Goal: Communication & Community: Answer question/provide support

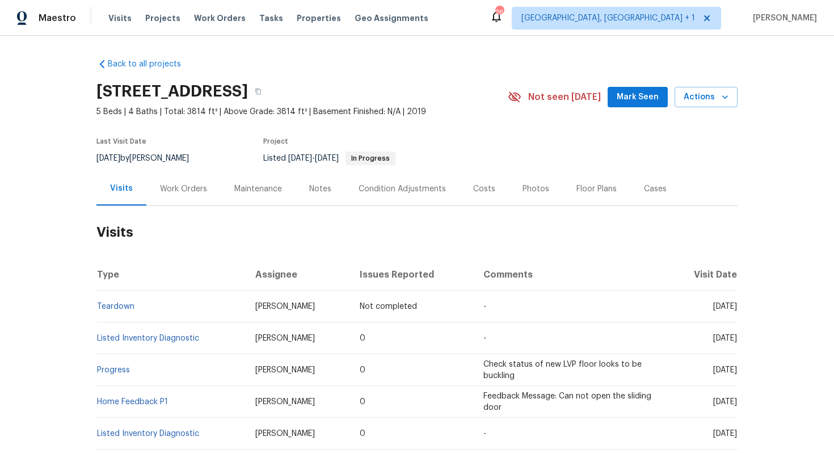
click at [173, 194] on div "Work Orders" at bounding box center [183, 188] width 74 height 33
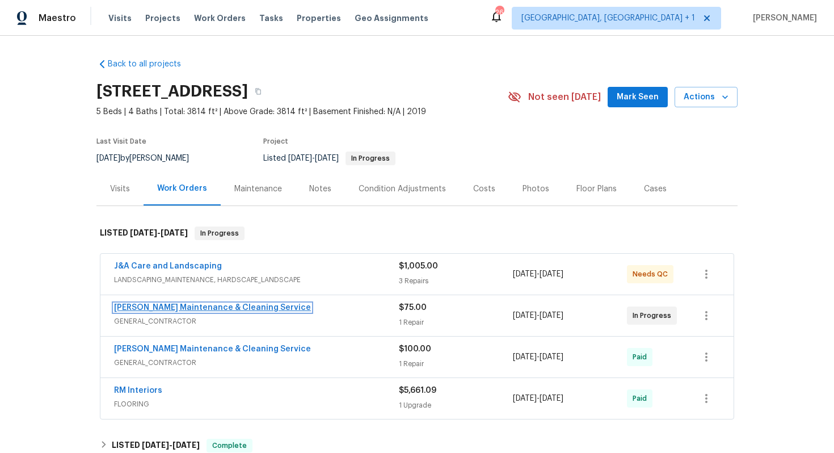
click at [240, 311] on link "[PERSON_NAME] Maintenance & Cleaning Service" at bounding box center [212, 307] width 197 height 8
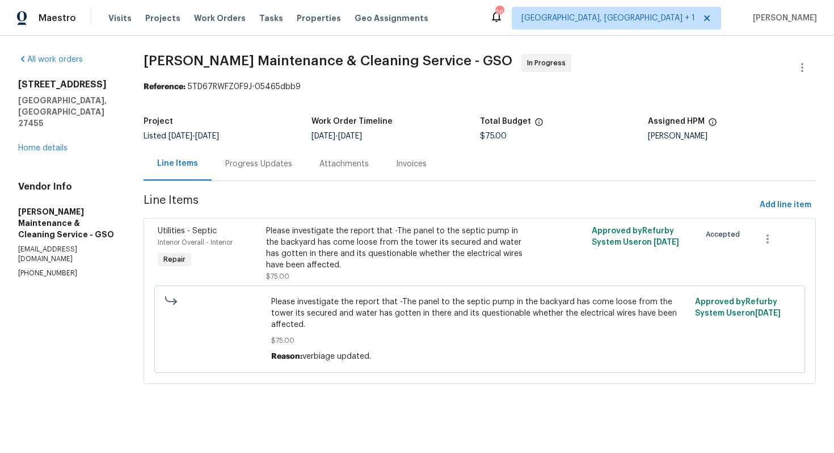
click at [249, 164] on div "Progress Updates" at bounding box center [258, 163] width 67 height 11
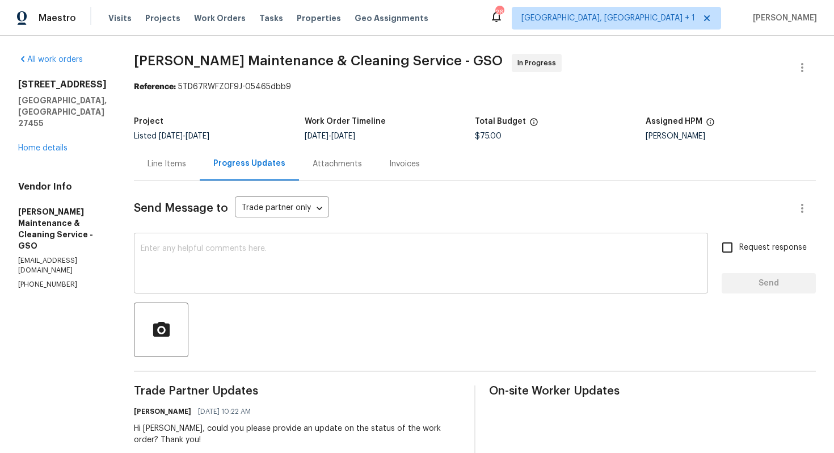
click at [264, 273] on textarea at bounding box center [421, 264] width 560 height 40
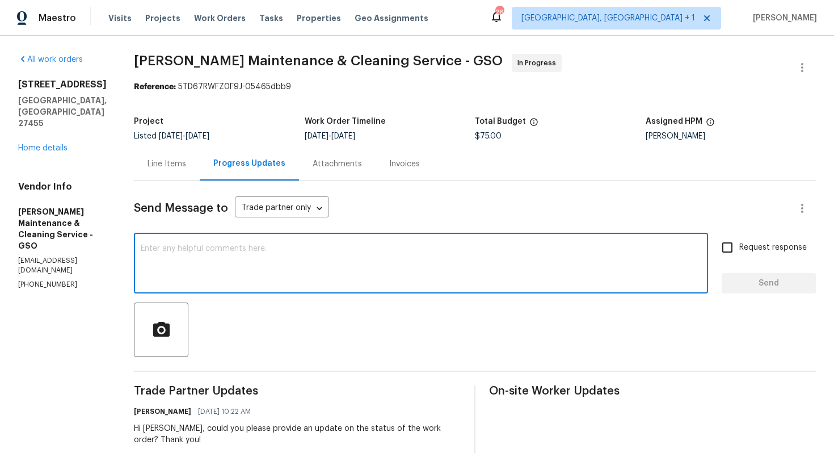
click at [286, 256] on textarea at bounding box center [421, 264] width 560 height 40
paste textarea "Hi, We’ve been trying to reach you for the past couple of days but haven’t rece…"
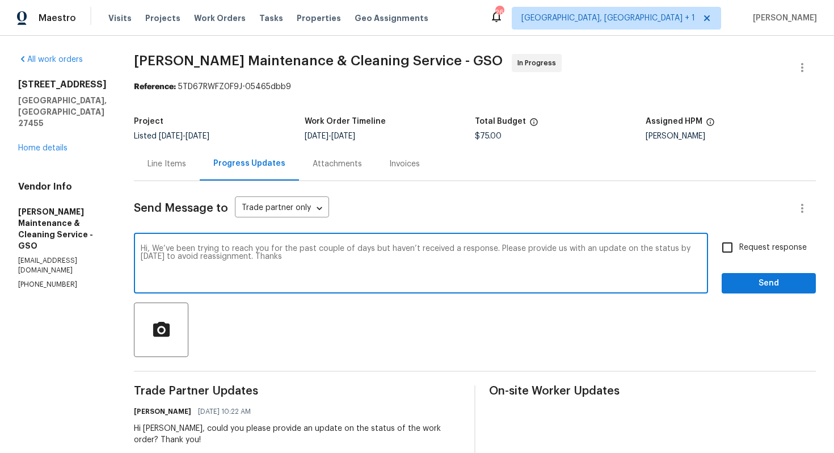
type textarea "Hi, We’ve been trying to reach you for the past couple of days but haven’t rece…"
click at [735, 248] on input "Request response" at bounding box center [727, 247] width 24 height 24
checkbox input "true"
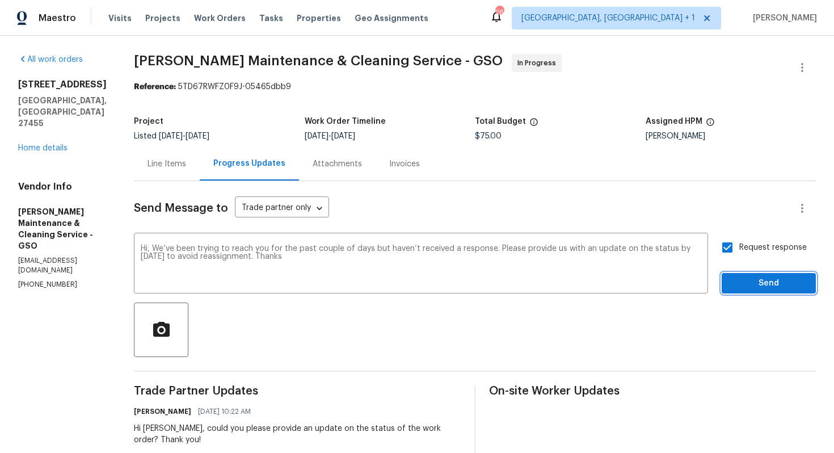
click at [750, 284] on span "Send" at bounding box center [769, 283] width 76 height 14
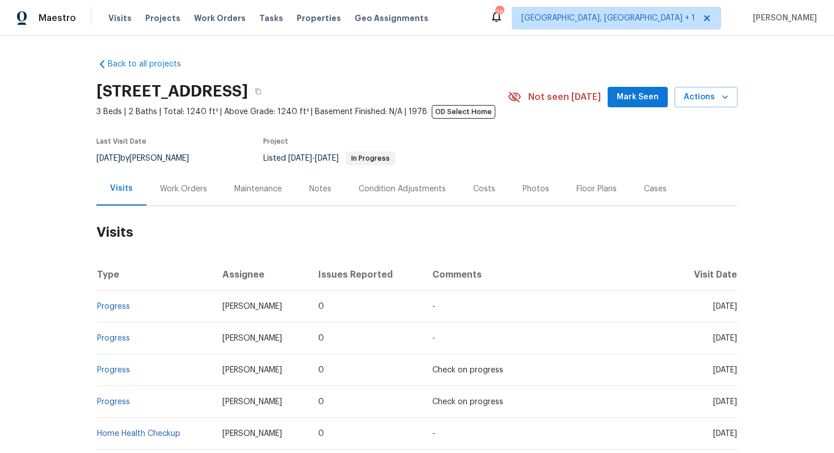
click at [191, 195] on div "Work Orders" at bounding box center [183, 188] width 74 height 33
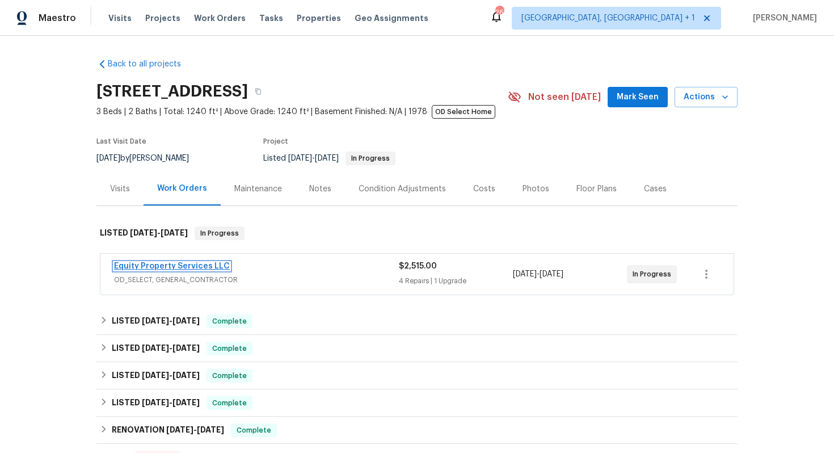
click at [181, 268] on link "Equity Property Services LLC" at bounding box center [172, 266] width 116 height 8
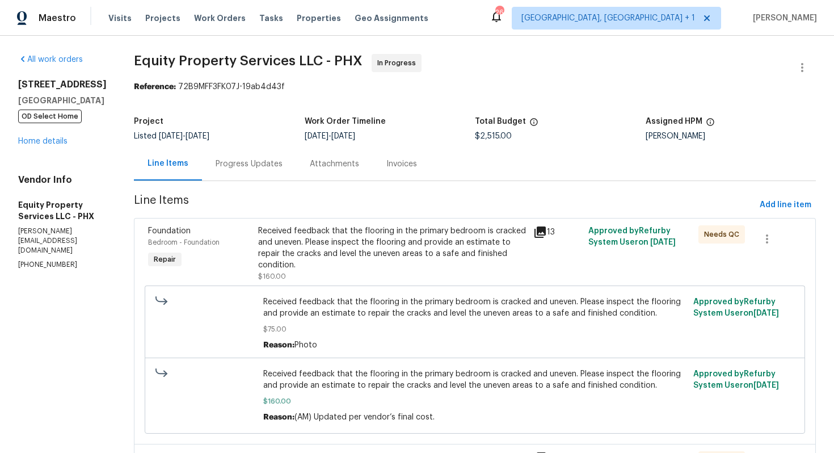
click at [221, 163] on div "Progress Updates" at bounding box center [249, 163] width 67 height 11
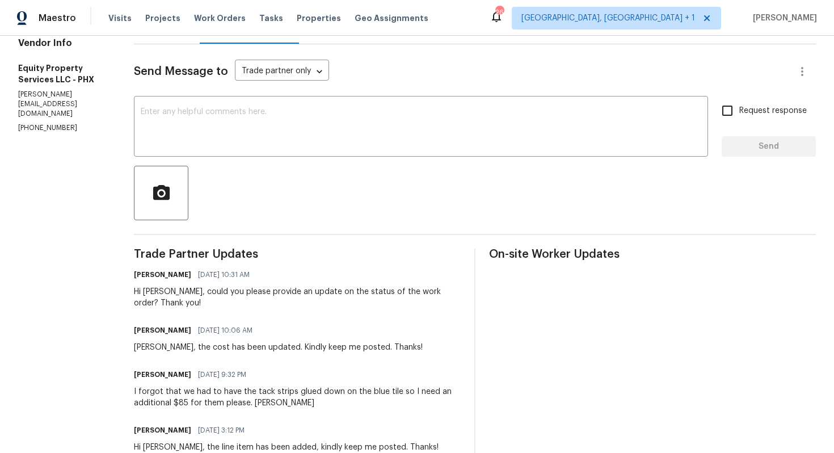
scroll to position [129, 0]
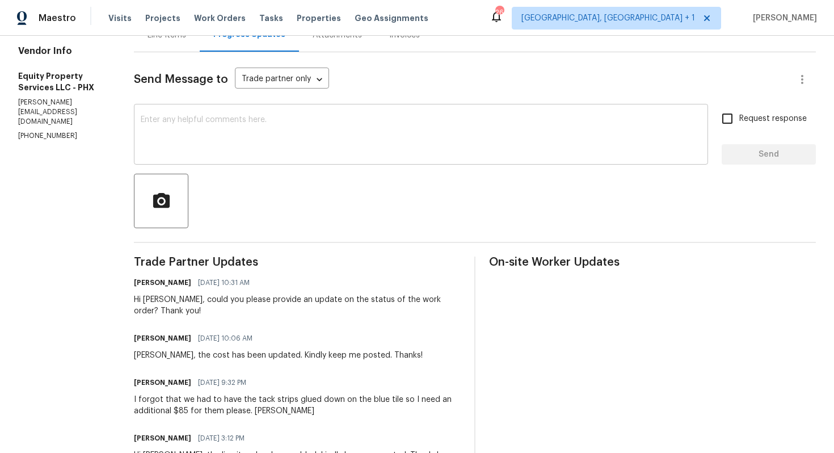
click at [251, 146] on textarea at bounding box center [421, 136] width 560 height 40
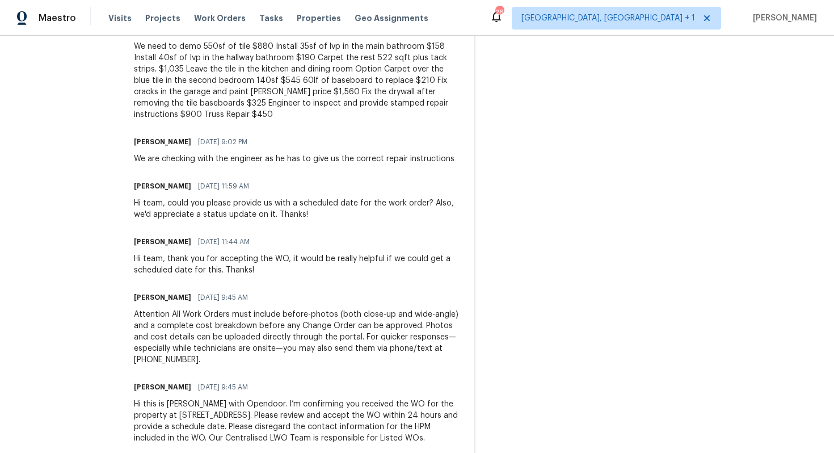
scroll to position [0, 0]
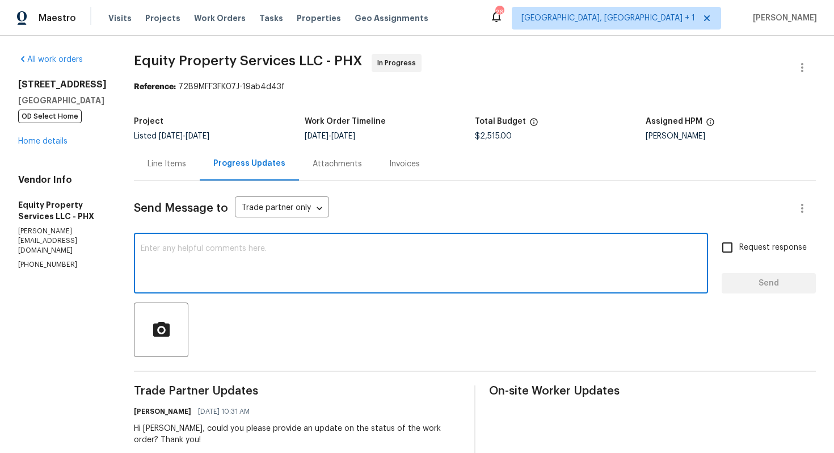
click at [472, 268] on textarea at bounding box center [421, 264] width 560 height 40
paste textarea "Hi team, do we have an update on the progression status of the work order? Plea…"
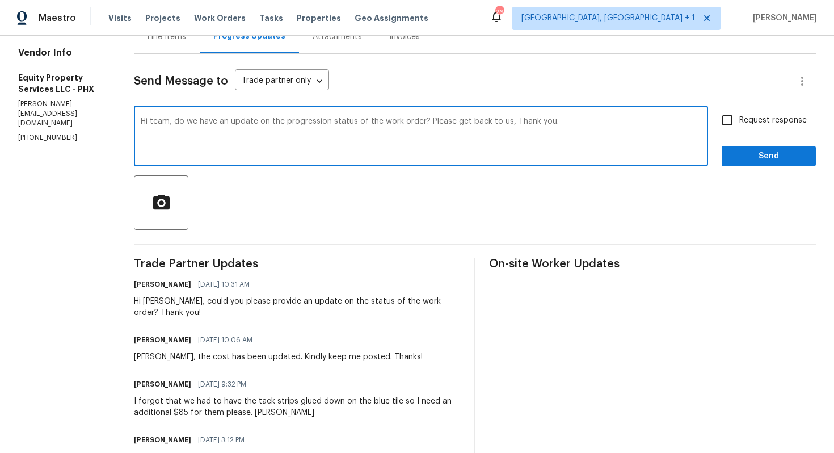
scroll to position [128, 0]
click at [134, 302] on div "Hi Charles, could you please provide an update on the status of the work order?…" at bounding box center [297, 306] width 327 height 23
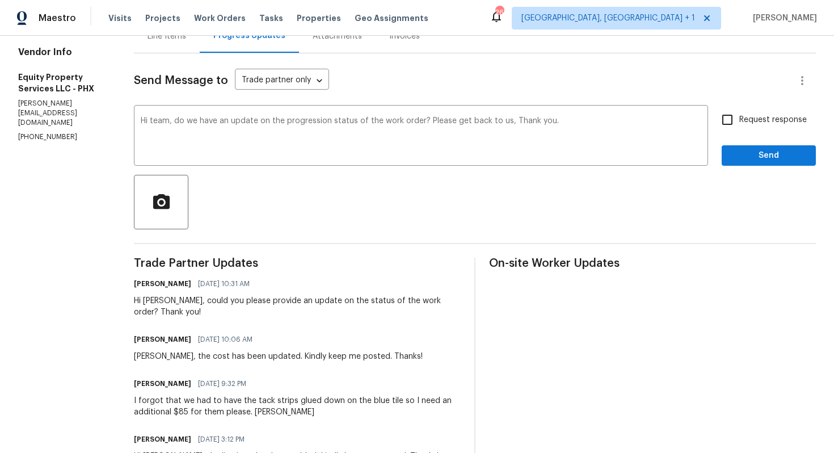
click at [134, 302] on div "Hi Charles, could you please provide an update on the status of the work order?…" at bounding box center [297, 306] width 327 height 23
copy div "Charles"
click at [141, 122] on textarea "Hi team, do we have an update on the progression status of the work order? Plea…" at bounding box center [421, 137] width 560 height 40
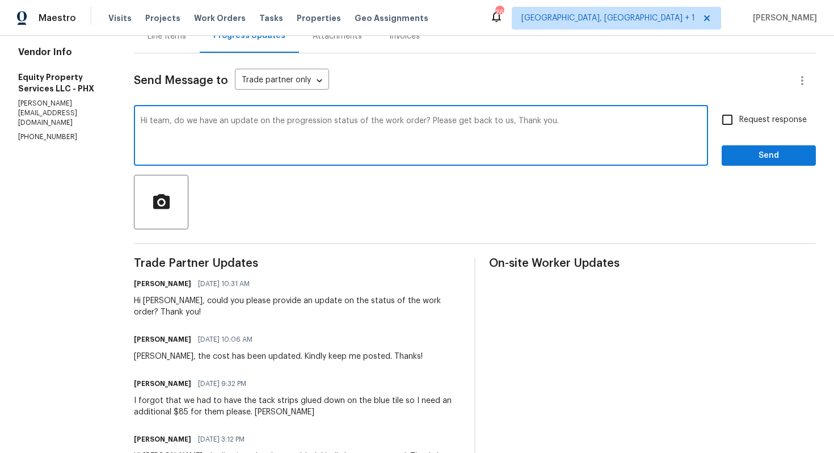
click at [141, 122] on textarea "Hi team, do we have an update on the progression status of the work order? Plea…" at bounding box center [421, 137] width 560 height 40
paste textarea "Charles"
drag, startPoint x: 412, startPoint y: 121, endPoint x: 492, endPoint y: 123, distance: 80.0
click at [492, 123] on textarea "Hi Charles, do we have an update on the progression status of the work order? P…" at bounding box center [421, 137] width 560 height 40
click at [546, 125] on textarea "Hi Charles, do we have an update on the progression status of the work order? T…" at bounding box center [421, 137] width 560 height 40
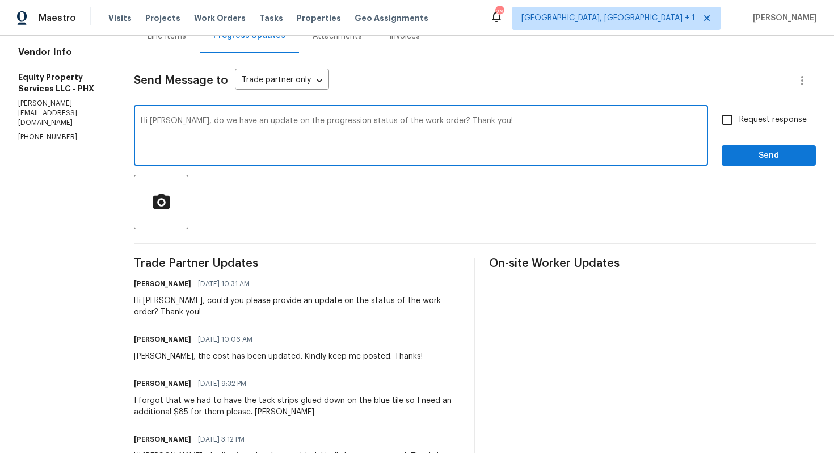
type textarea "Hi Charles, do we have an update on the progression status of the work order? T…"
click at [741, 122] on span "Request response" at bounding box center [772, 120] width 67 height 12
click at [739, 122] on input "Request response" at bounding box center [727, 120] width 24 height 24
checkbox input "true"
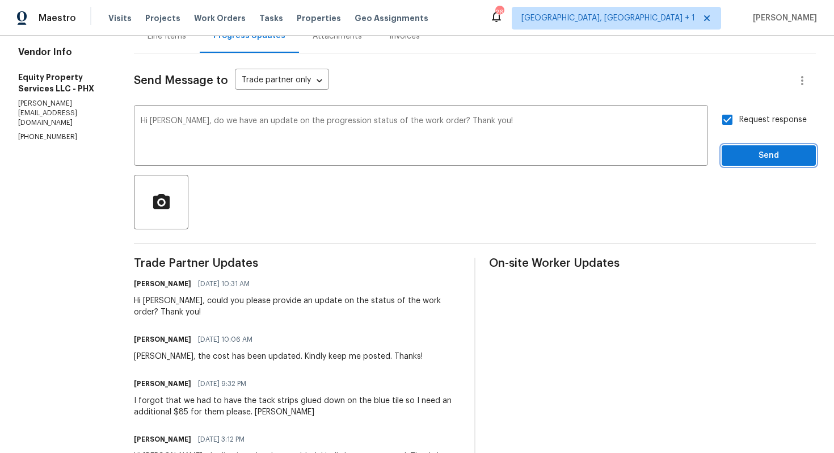
click at [745, 157] on span "Send" at bounding box center [769, 156] width 76 height 14
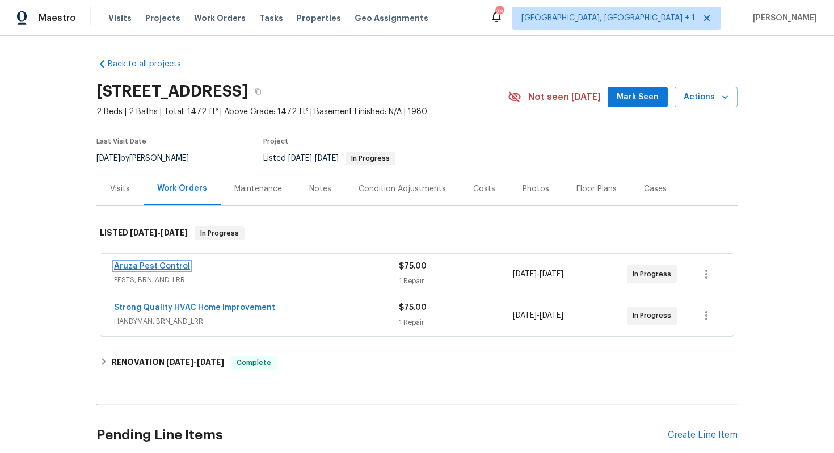
click at [153, 264] on link "Aruza Pest Control" at bounding box center [152, 266] width 76 height 8
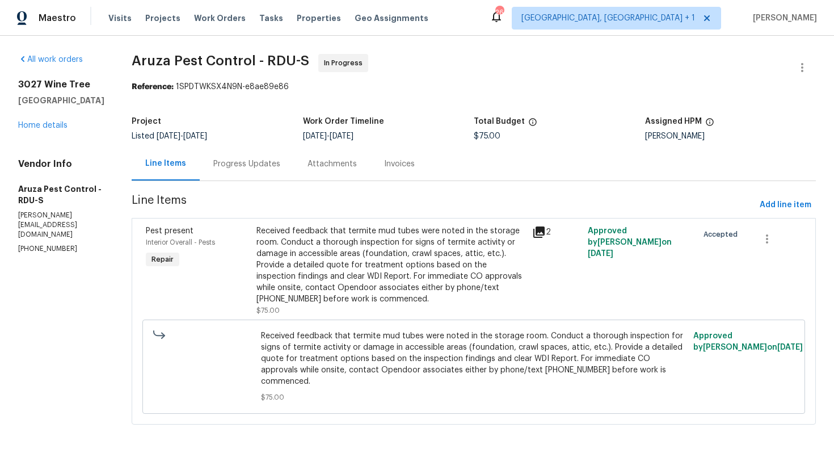
click at [243, 180] on div "Progress Updates" at bounding box center [247, 163] width 94 height 33
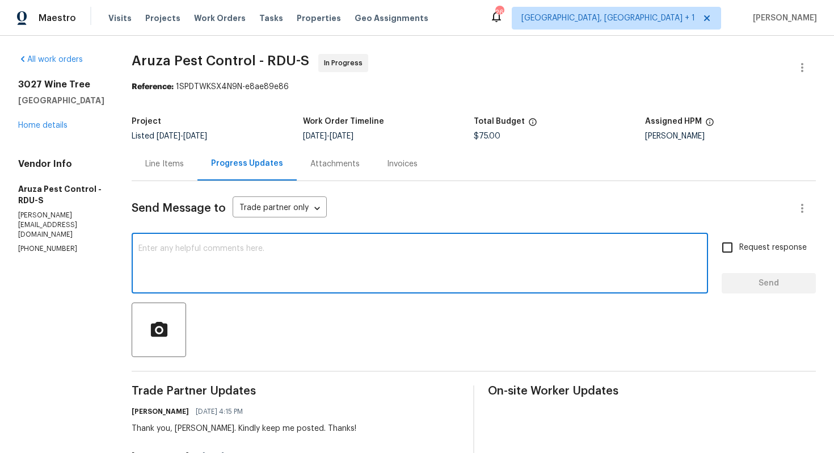
click at [267, 265] on textarea at bounding box center [419, 264] width 563 height 40
click at [363, 250] on textarea at bounding box center [419, 264] width 563 height 40
paste textarea "Hi team, do we have an update on the progression status of the work order? Plea…"
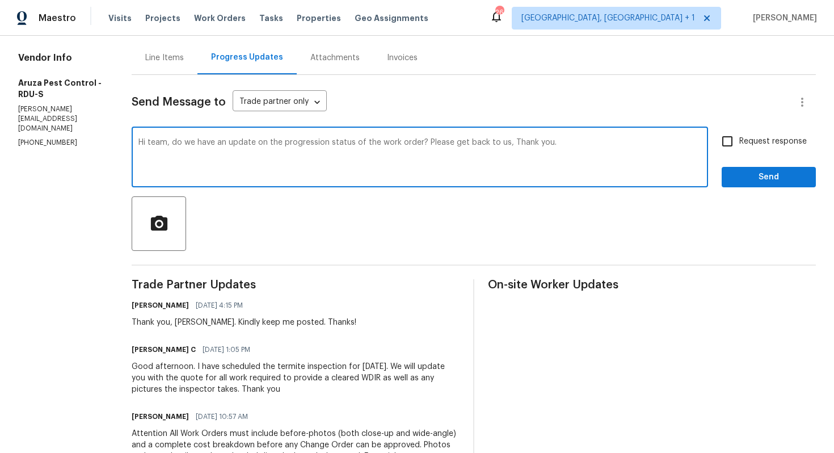
scroll to position [102, 0]
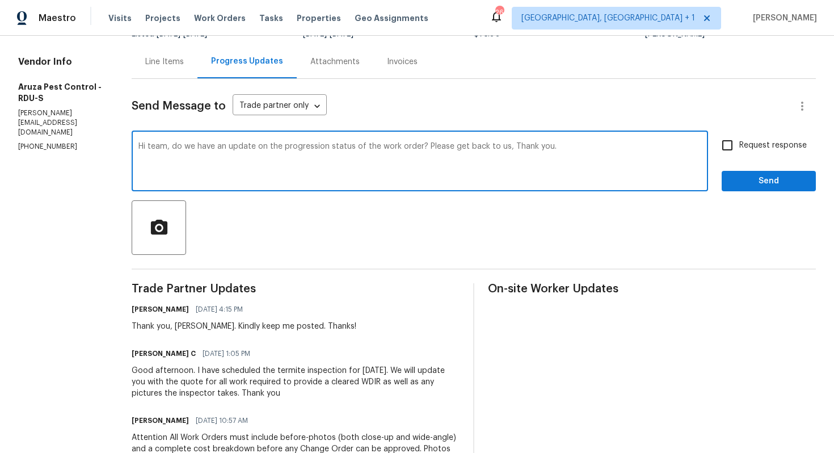
click at [142, 352] on h6 "Robbi C" at bounding box center [164, 353] width 64 height 11
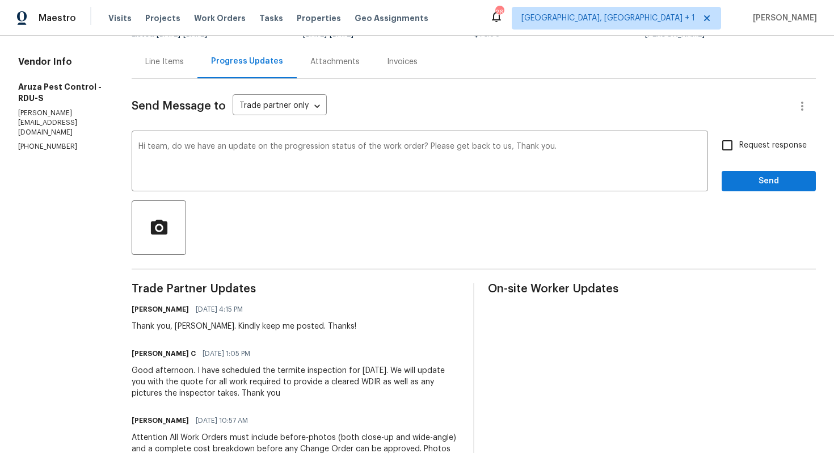
click at [142, 352] on h6 "Robbi C" at bounding box center [164, 353] width 64 height 11
click at [147, 352] on h6 "Robbi C" at bounding box center [164, 353] width 64 height 11
copy h6 "Robbi"
click at [158, 148] on textarea "Hi team, do we have an update on the progression status of the work order? Plea…" at bounding box center [419, 162] width 563 height 40
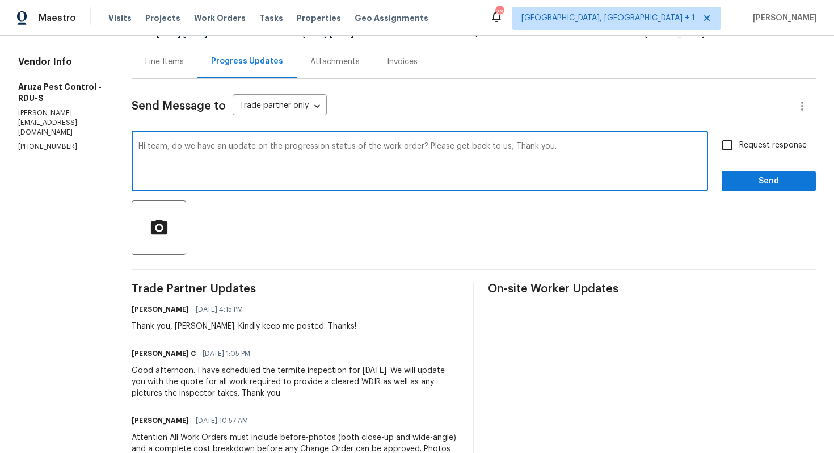
click at [158, 148] on textarea "Hi team, do we have an update on the progression status of the work order? Plea…" at bounding box center [419, 162] width 563 height 40
paste textarea "Robbi"
drag, startPoint x: 428, startPoint y: 146, endPoint x: 509, endPoint y: 149, distance: 81.2
click at [509, 149] on textarea "Hi Robbi, do we have an update on the progression status of the work order? Ple…" at bounding box center [419, 162] width 563 height 40
click at [554, 146] on textarea "Hi Robbi, do we have an update on the progression status of the work order? Tha…" at bounding box center [419, 162] width 563 height 40
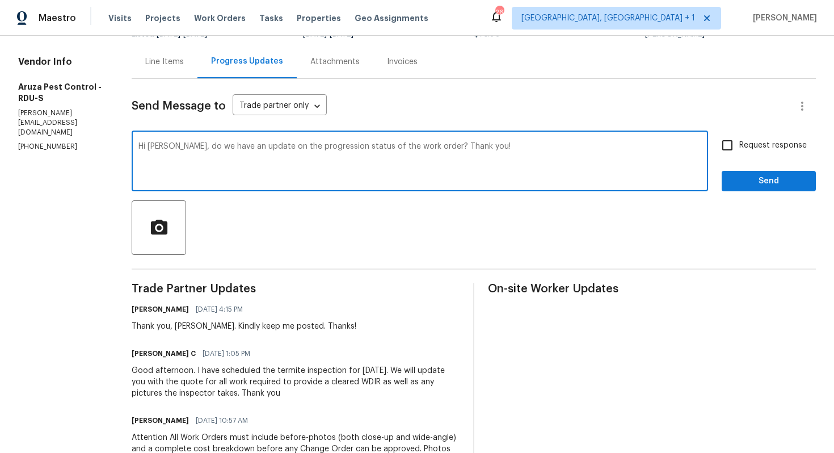
type textarea "Hi Robbi, do we have an update on the progression status of the work order? Tha…"
click at [732, 144] on input "Request response" at bounding box center [727, 145] width 24 height 24
checkbox input "true"
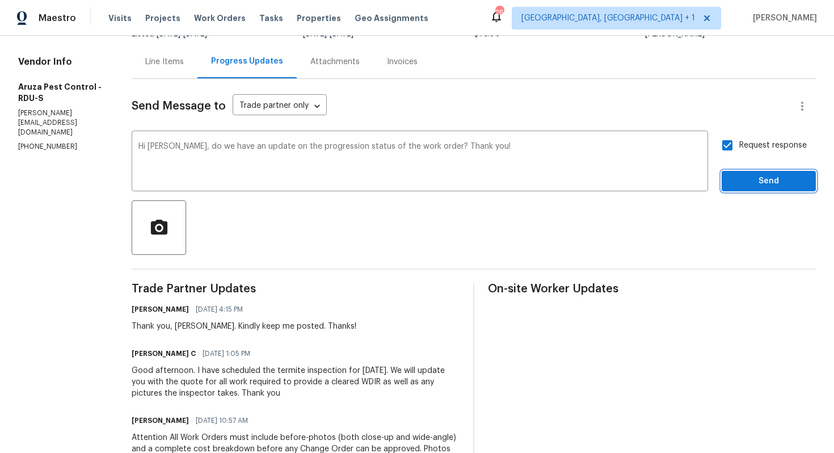
click at [761, 180] on span "Send" at bounding box center [769, 181] width 76 height 14
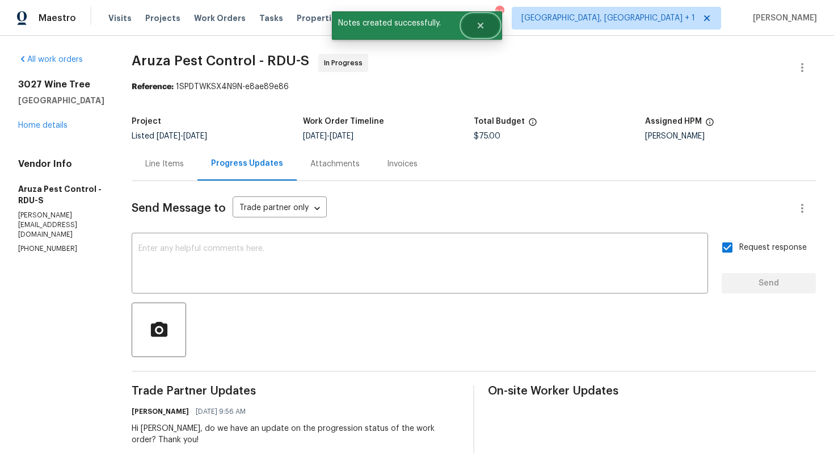
click at [480, 26] on icon "Close" at bounding box center [481, 26] width 6 height 6
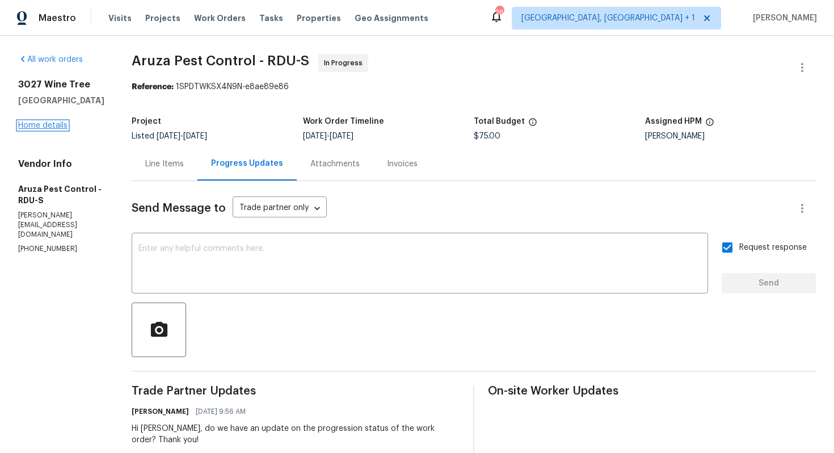
click at [46, 126] on link "Home details" at bounding box center [42, 125] width 49 height 8
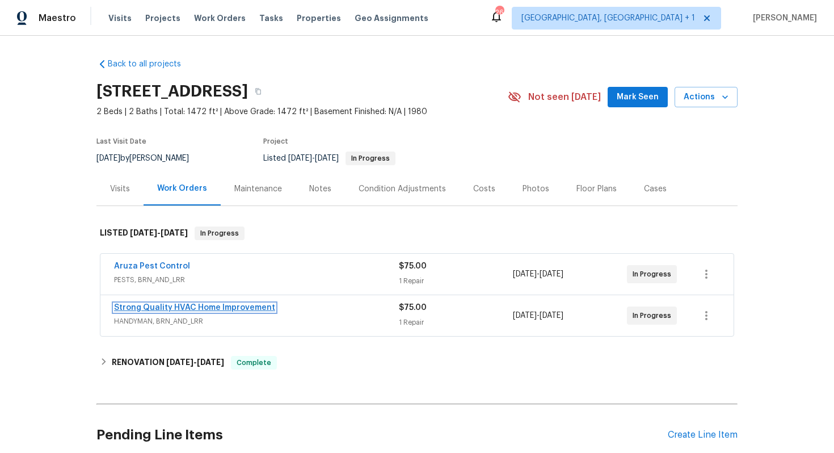
click at [192, 306] on link "Strong Quality HVAC Home Improvement" at bounding box center [194, 307] width 161 height 8
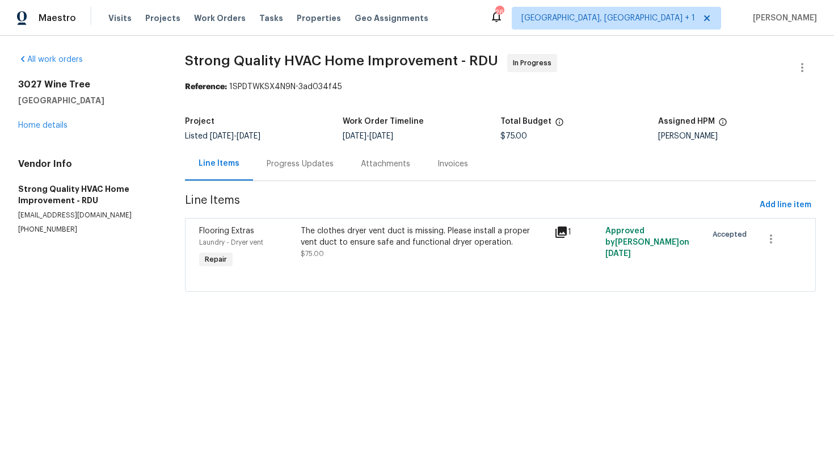
click at [302, 178] on div "Progress Updates" at bounding box center [300, 163] width 94 height 33
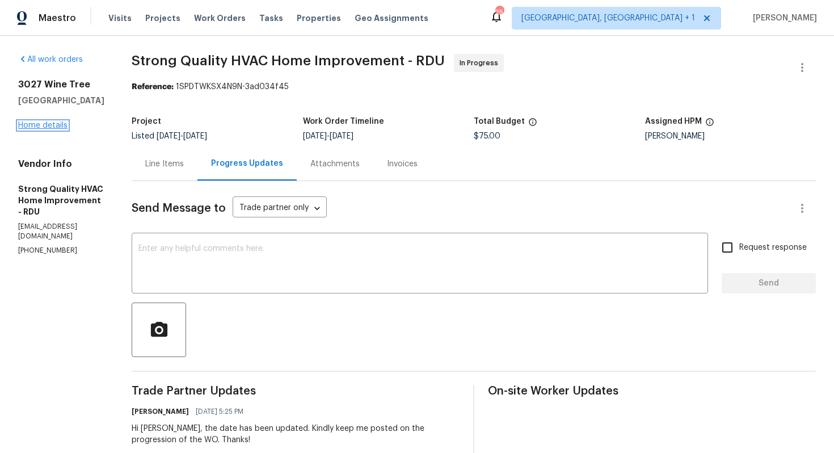
click at [57, 125] on link "Home details" at bounding box center [42, 125] width 49 height 8
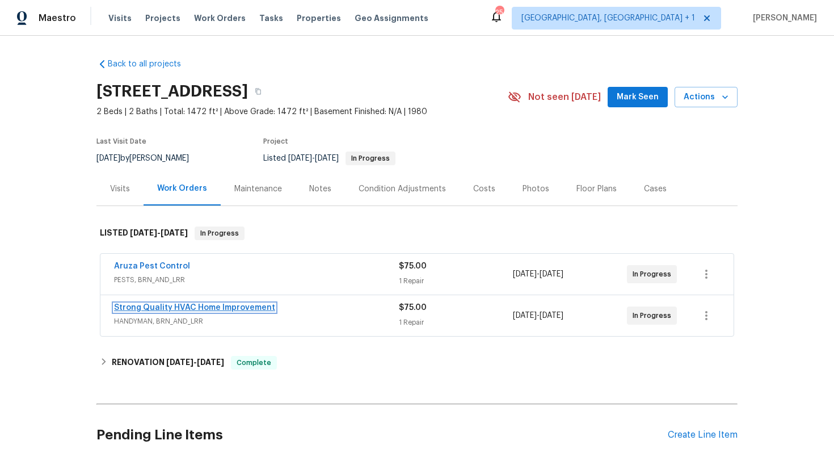
click at [259, 308] on link "Strong Quality HVAC Home Improvement" at bounding box center [194, 307] width 161 height 8
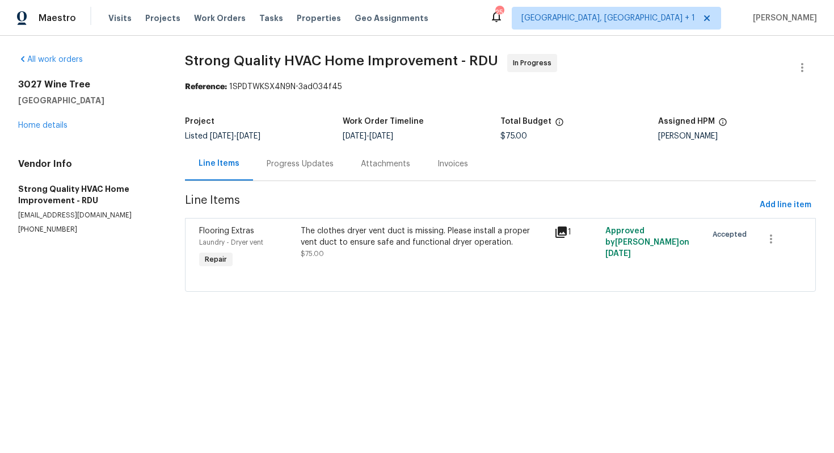
click at [282, 162] on div "Progress Updates" at bounding box center [300, 163] width 67 height 11
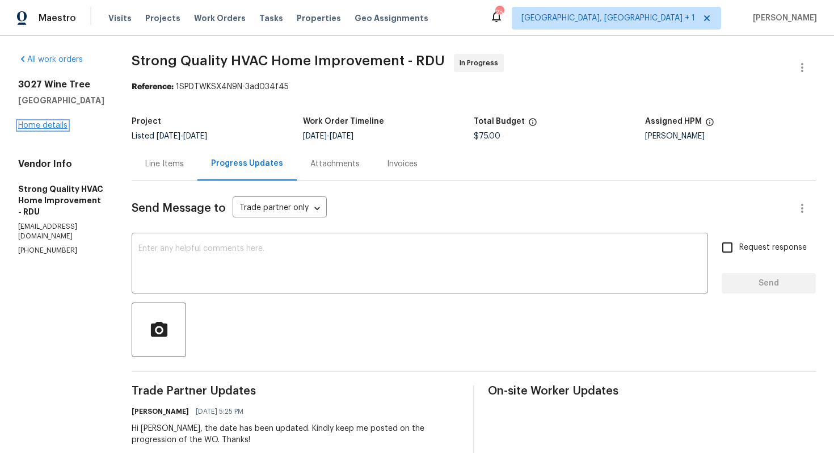
click at [61, 125] on link "Home details" at bounding box center [42, 125] width 49 height 8
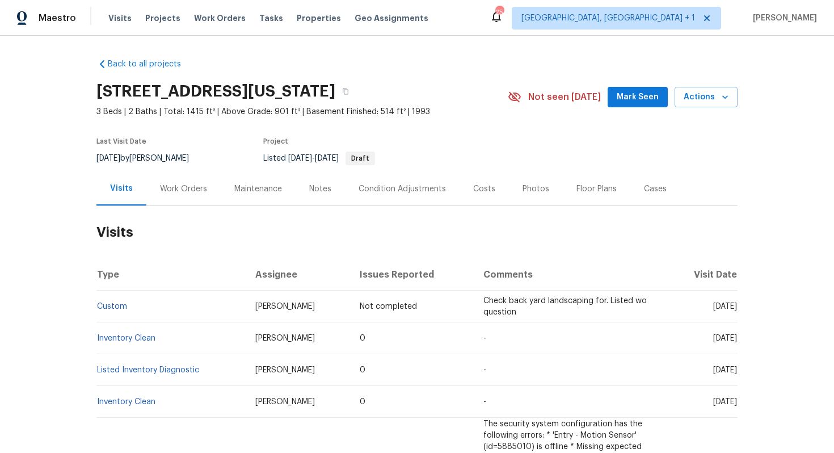
click at [195, 193] on div "Work Orders" at bounding box center [183, 188] width 47 height 11
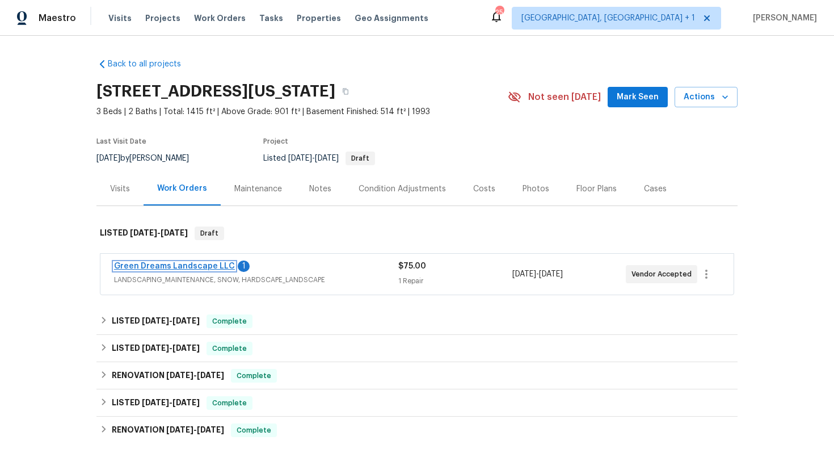
click at [151, 265] on link "Green Dreams Landscape LLC" at bounding box center [174, 266] width 121 height 8
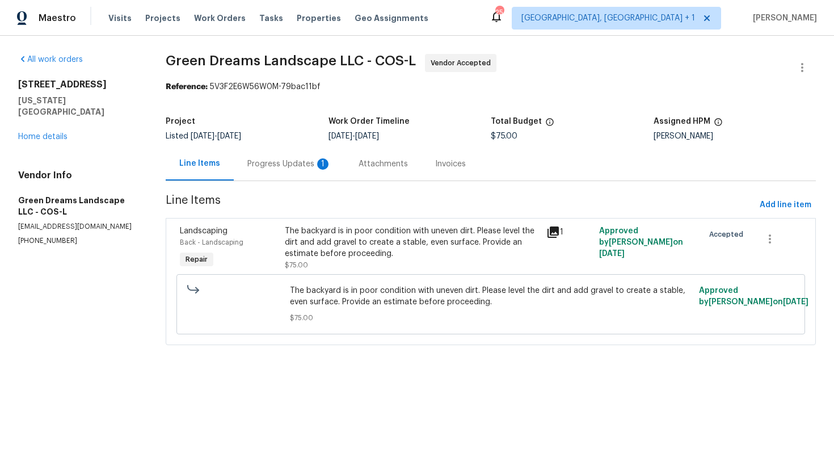
click at [282, 165] on div "Progress Updates 1" at bounding box center [289, 163] width 84 height 11
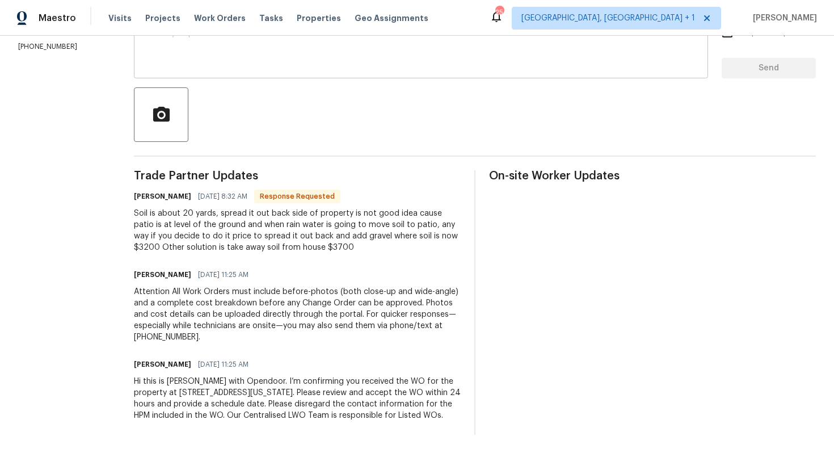
scroll to position [225, 0]
click at [145, 191] on h6 "Fermin solis" at bounding box center [162, 196] width 57 height 11
copy h6 "Fermin"
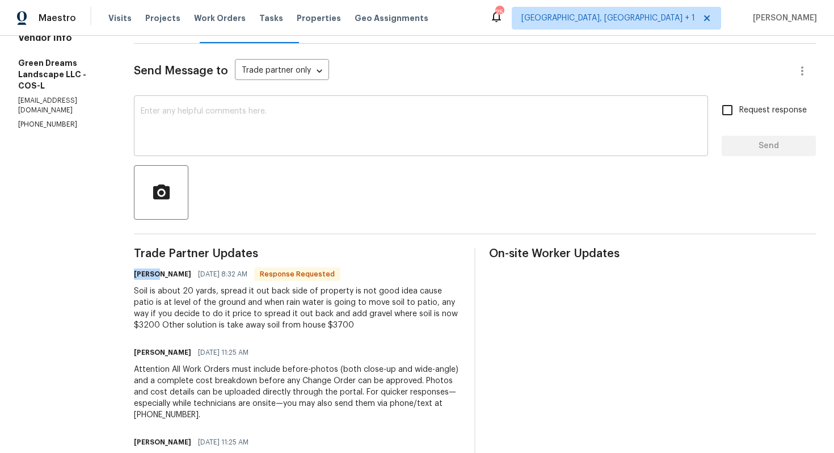
scroll to position [119, 0]
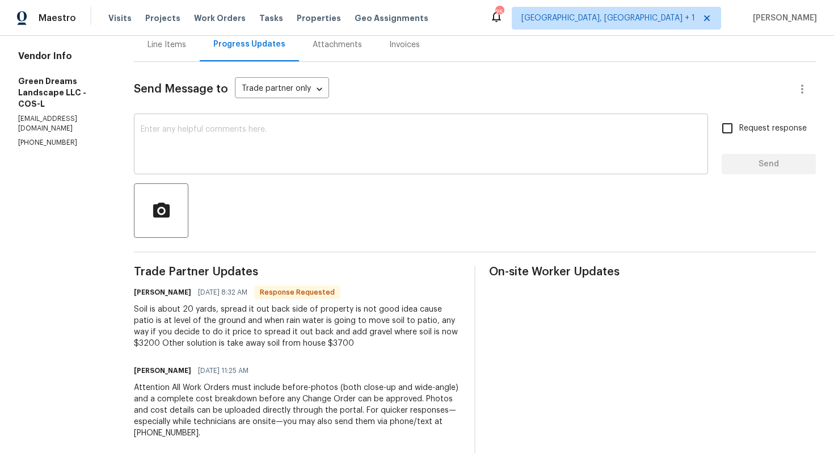
click at [212, 147] on textarea at bounding box center [421, 145] width 560 height 40
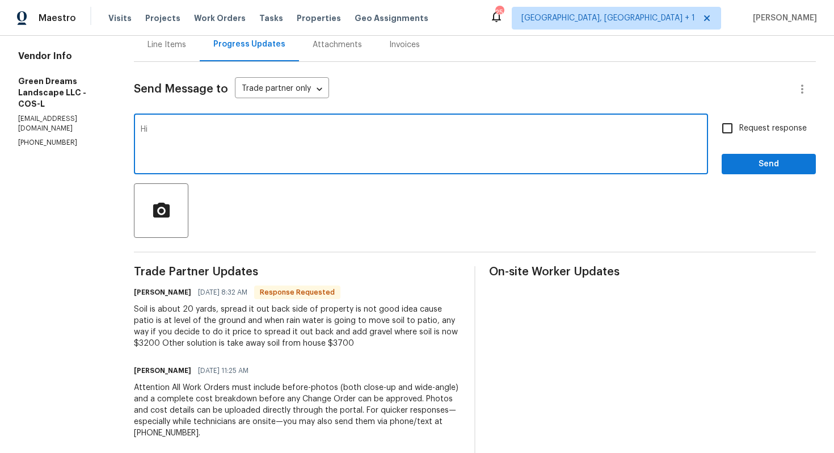
paste textarea "Fermin"
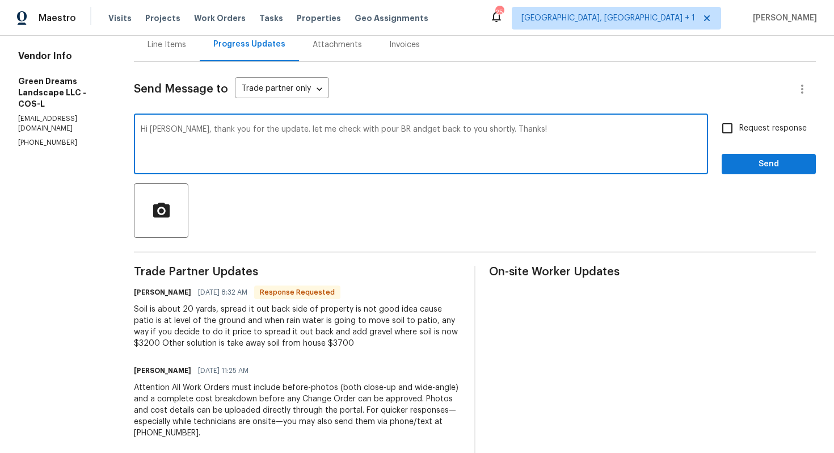
click at [386, 130] on textarea "Hi Fermin, thank you for the update. let me check with pour BR andget back to y…" at bounding box center [421, 145] width 560 height 40
click at [343, 131] on textarea "Hi Fermin, thank you for the update. let me check with pour BR and get back to …" at bounding box center [421, 145] width 560 height 40
click at [522, 132] on textarea "Hi Fermin, thank you for the update. let me check with our BR and get back to y…" at bounding box center [421, 145] width 560 height 40
type textarea "Hi Fermin, thank you for the update. let me check with our BR and get back to y…"
click at [768, 162] on span "Send" at bounding box center [769, 164] width 76 height 14
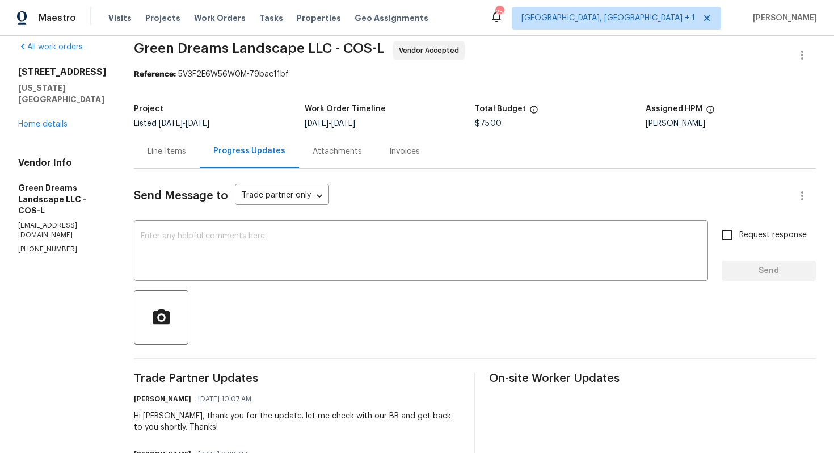
scroll to position [0, 0]
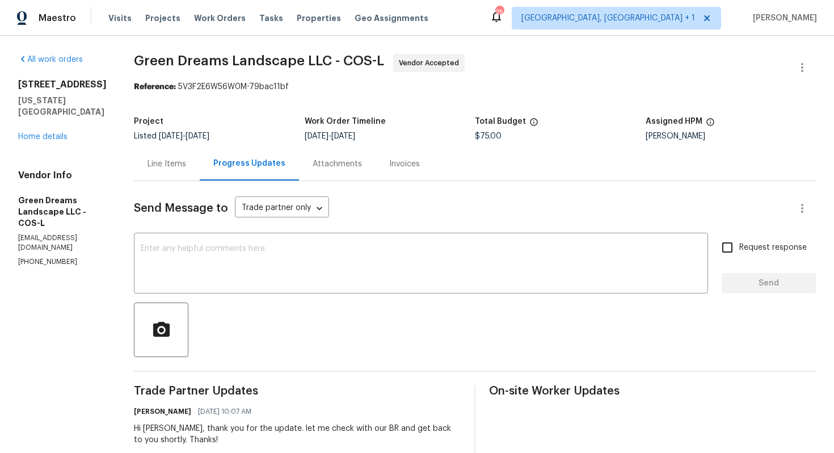
click at [164, 160] on div "Line Items" at bounding box center [166, 163] width 39 height 11
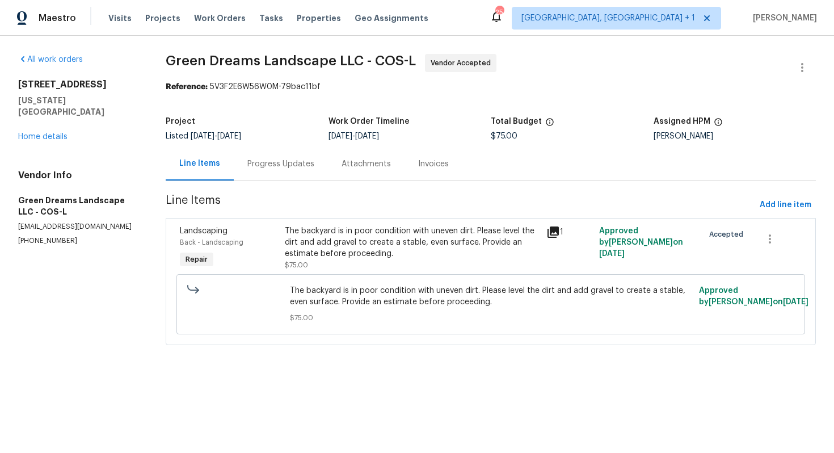
click at [344, 299] on span "The backyard is in poor condition with uneven dirt. Please level the dirt and a…" at bounding box center [491, 296] width 402 height 23
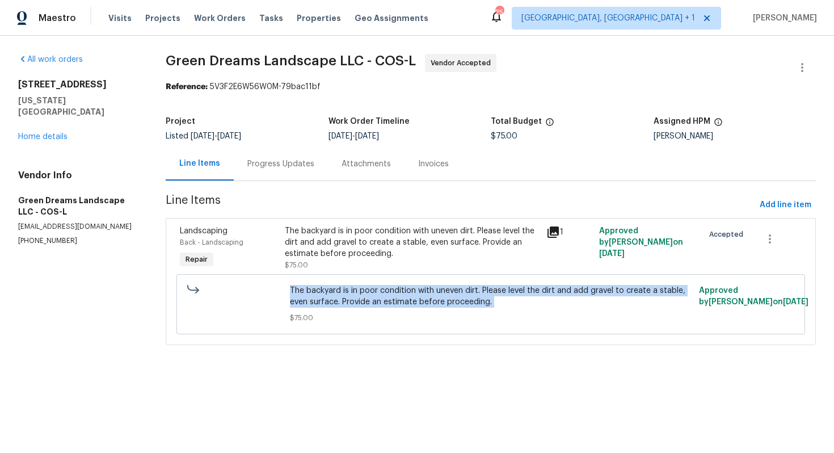
copy span "The backyard is in poor condition with uneven dirt. Please level the dirt and a…"
click at [260, 187] on section "Green Dreams Landscape LLC - COS-L Vendor Accepted Reference: 5V3F2E6W56W0M-79b…" at bounding box center [491, 206] width 650 height 305
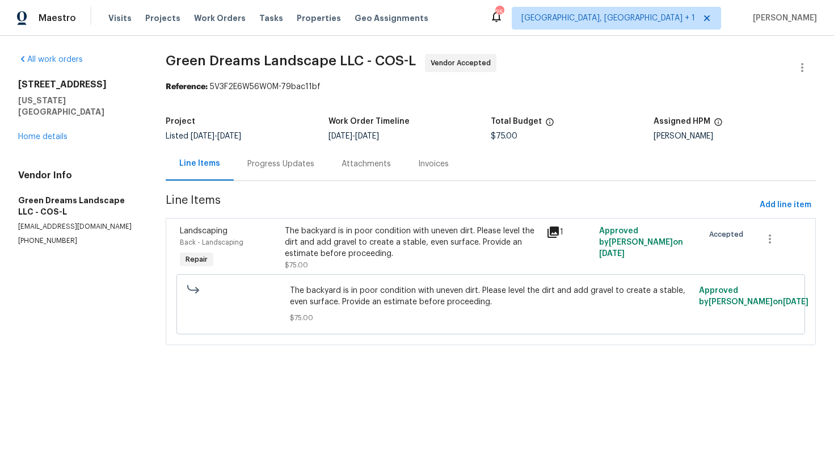
click at [265, 178] on div "Progress Updates" at bounding box center [281, 163] width 94 height 33
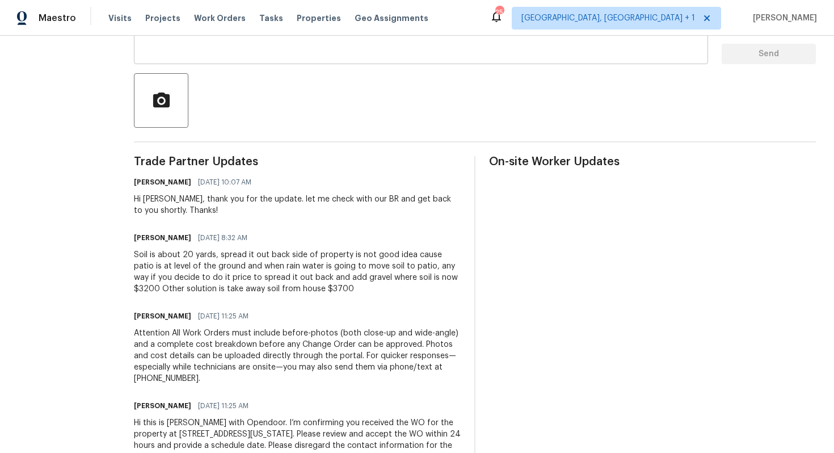
scroll to position [242, 0]
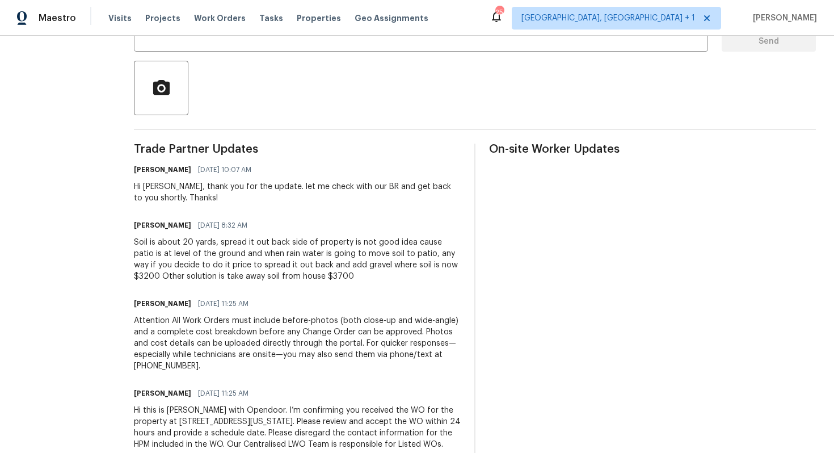
click at [250, 261] on div "Soil is about 20 yards, spread it out back side of property is not good idea ca…" at bounding box center [297, 259] width 327 height 45
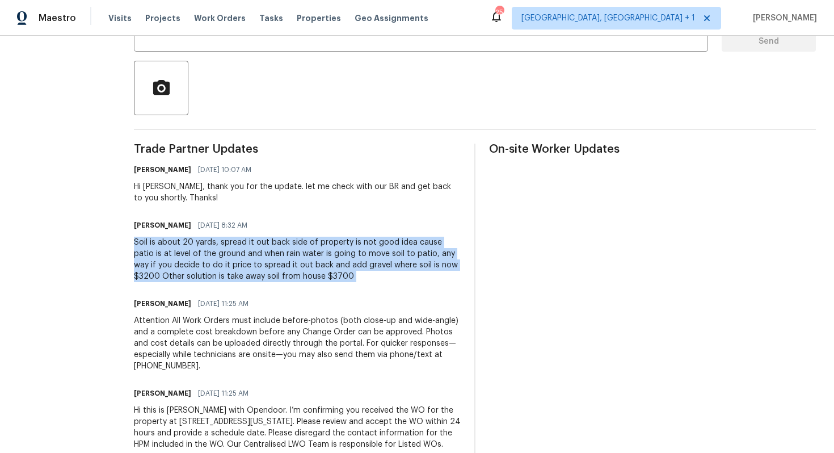
copy div "Soil is about 20 yards, spread it out back side of property is not good idea ca…"
click at [399, 201] on div "Hi Fermin, thank you for the update. let me check with our BR and get back to y…" at bounding box center [297, 192] width 327 height 23
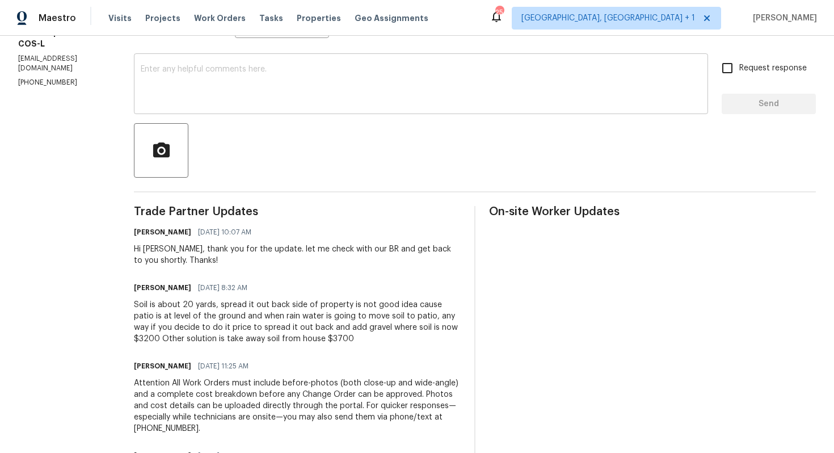
scroll to position [182, 0]
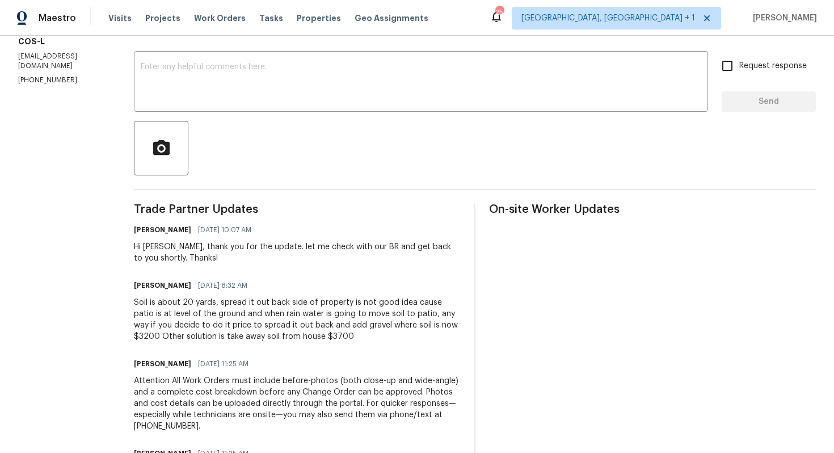
click at [225, 309] on div "Soil is about 20 yards, spread it out back side of property is not good idea ca…" at bounding box center [297, 319] width 327 height 45
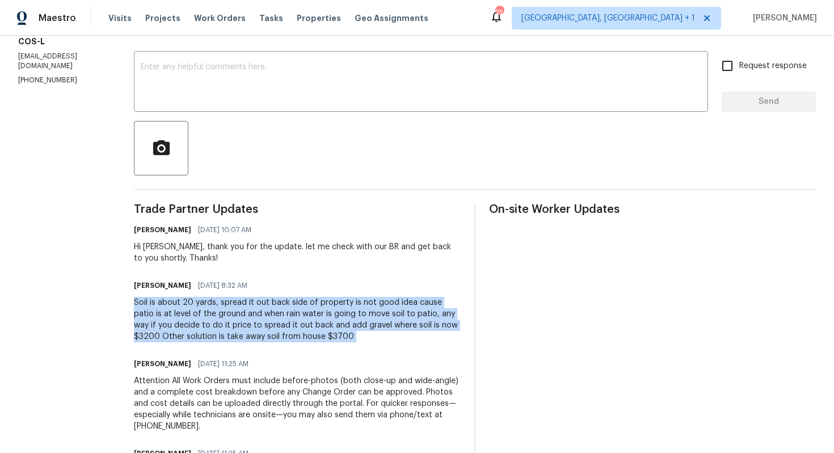
click at [225, 309] on div "Soil is about 20 yards, spread it out back side of property is not good idea ca…" at bounding box center [297, 319] width 327 height 45
copy div "Soil is about 20 yards, spread it out back side of property is not good idea ca…"
click at [290, 149] on div at bounding box center [475, 148] width 682 height 54
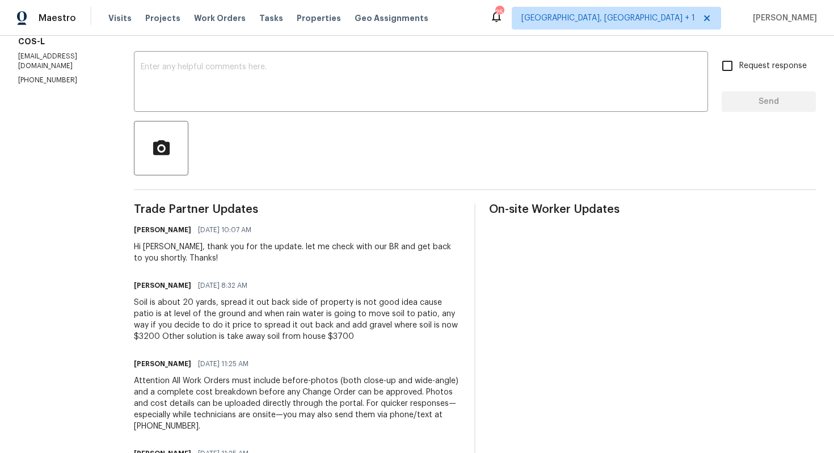
scroll to position [0, 0]
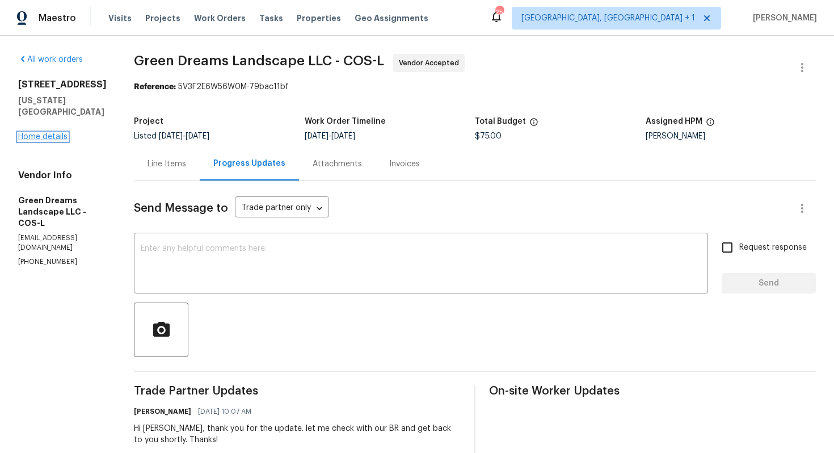
click at [31, 135] on link "Home details" at bounding box center [42, 137] width 49 height 8
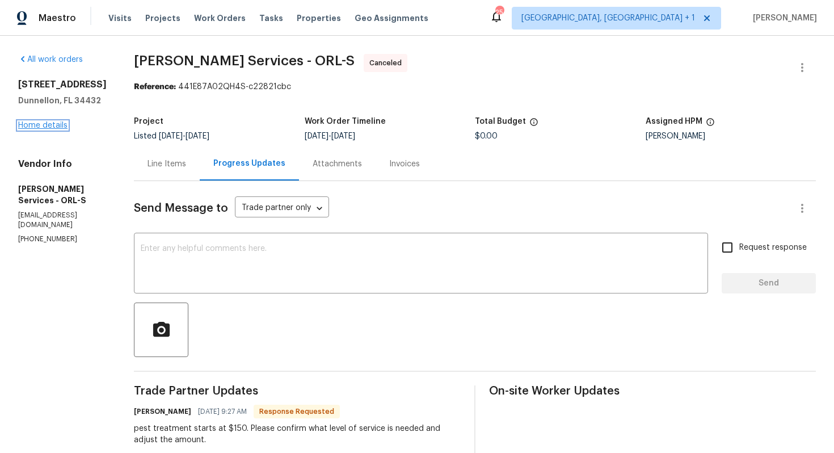
click at [38, 123] on link "Home details" at bounding box center [42, 125] width 49 height 8
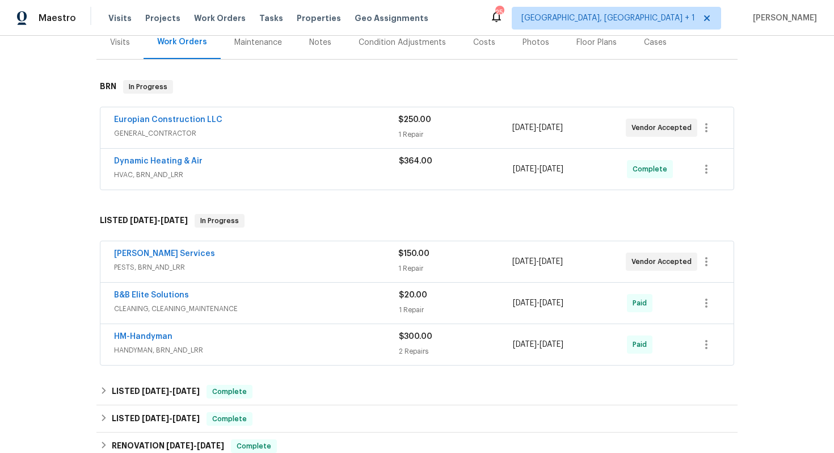
scroll to position [147, 0]
click at [138, 253] on link "Massey Services" at bounding box center [164, 253] width 101 height 8
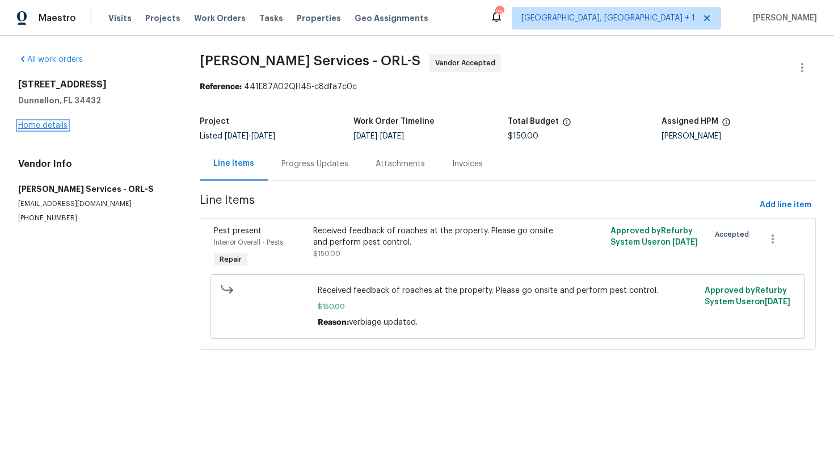
click at [50, 126] on link "Home details" at bounding box center [42, 125] width 49 height 8
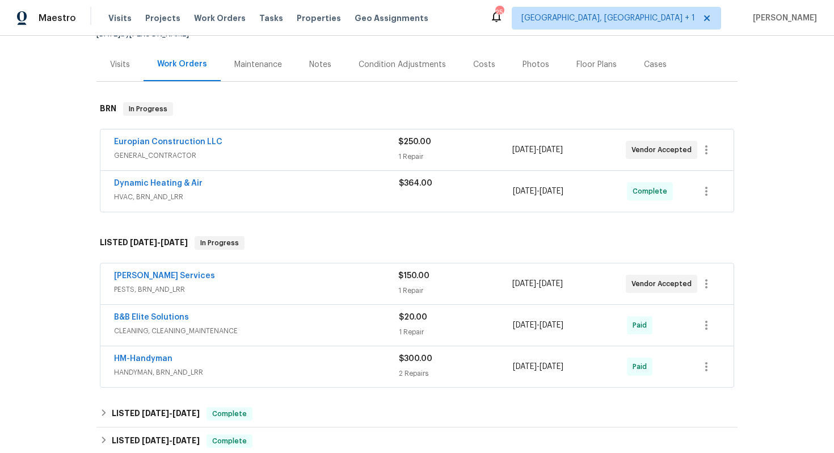
scroll to position [125, 0]
click at [148, 272] on link "Massey Services" at bounding box center [164, 275] width 101 height 8
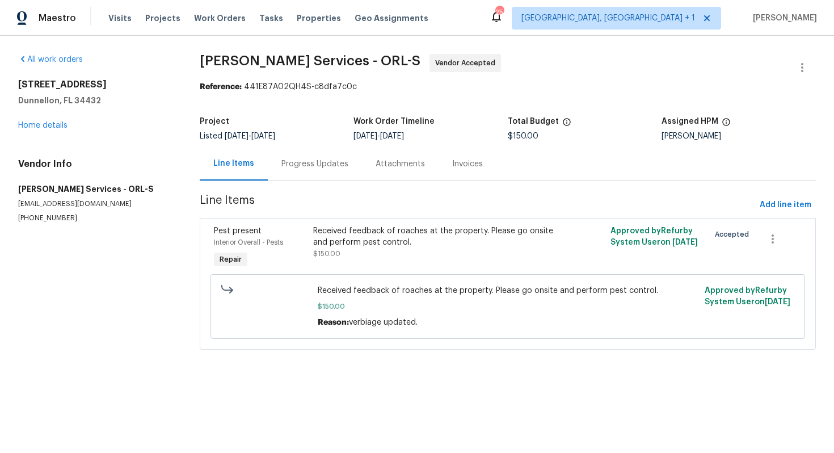
click at [311, 163] on div "Progress Updates" at bounding box center [314, 163] width 67 height 11
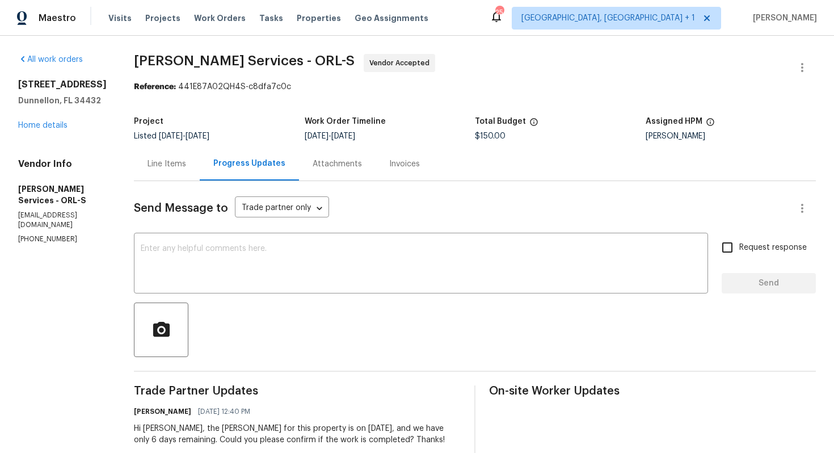
click at [41, 234] on p "(407) 645-2500" at bounding box center [62, 239] width 88 height 10
copy p "(407) 645-2500"
click at [107, 127] on div "13794 SW 112th St Dunnellon, FL 34432 Home details" at bounding box center [62, 105] width 88 height 52
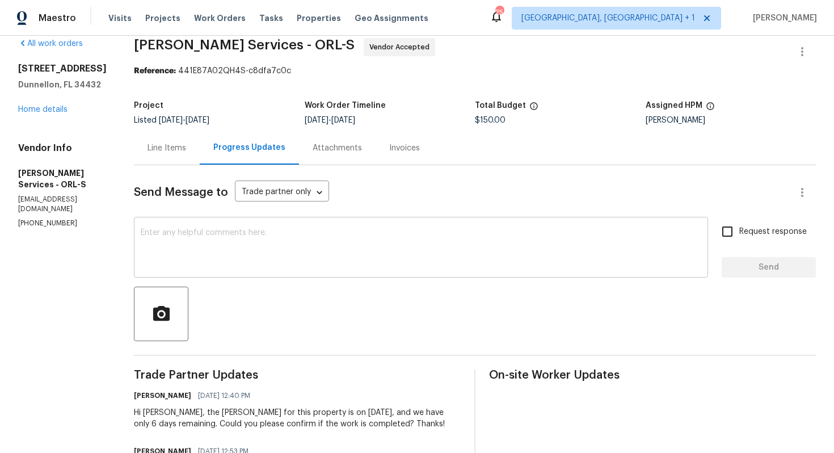
click at [293, 246] on textarea at bounding box center [421, 249] width 560 height 40
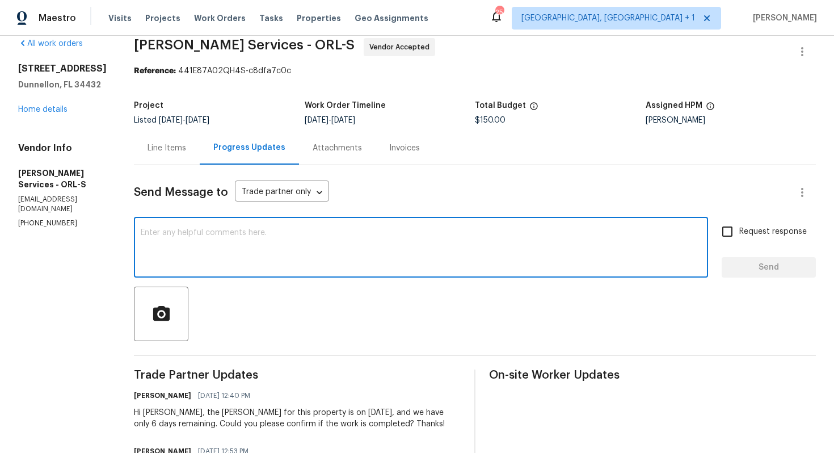
scroll to position [104, 0]
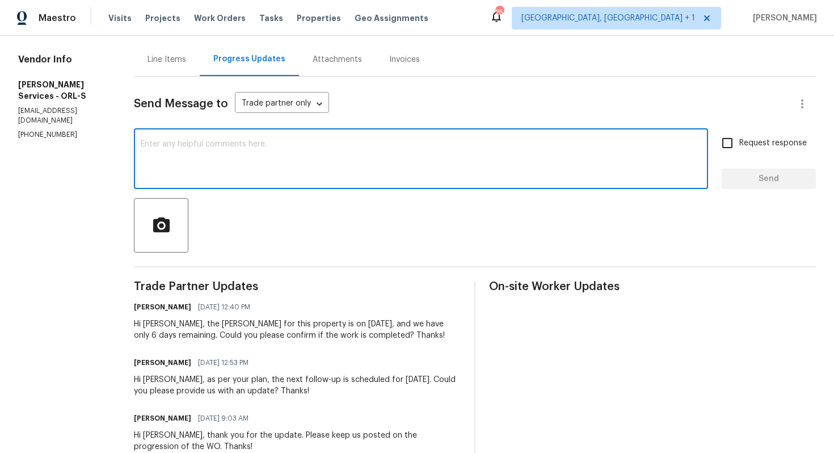
click at [346, 218] on div at bounding box center [475, 225] width 682 height 54
click at [360, 175] on textarea at bounding box center [421, 160] width 560 height 40
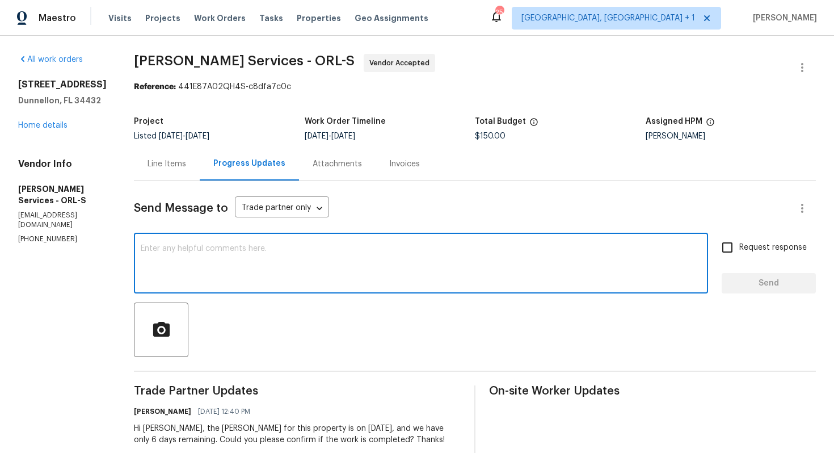
click at [368, 266] on textarea at bounding box center [421, 264] width 560 height 40
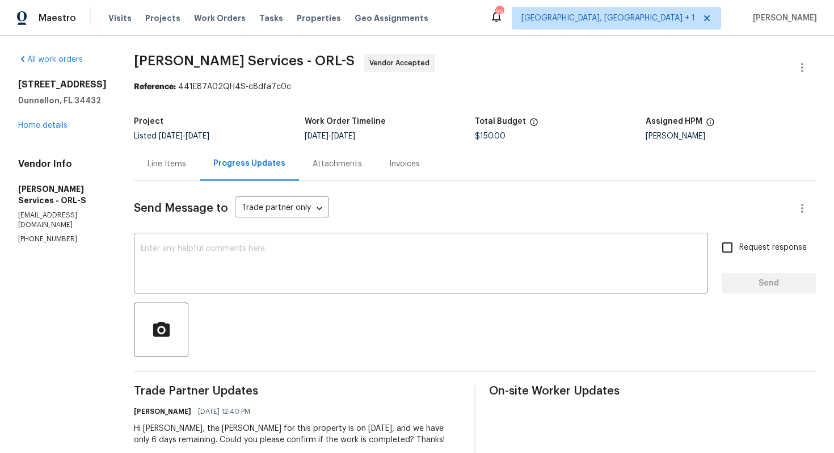
click at [35, 210] on p "masseysolutions@masseyservices.com" at bounding box center [62, 219] width 88 height 19
copy p "masseysolutions@masseyservices.com"
click at [328, 307] on div at bounding box center [475, 329] width 682 height 54
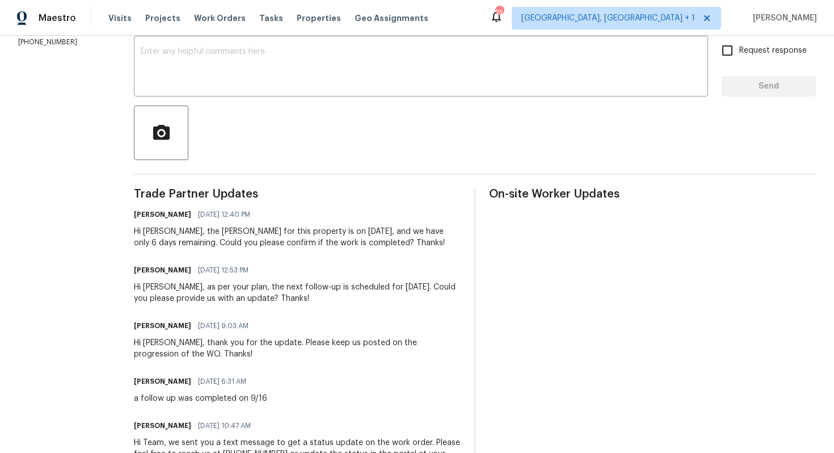
scroll to position [193, 0]
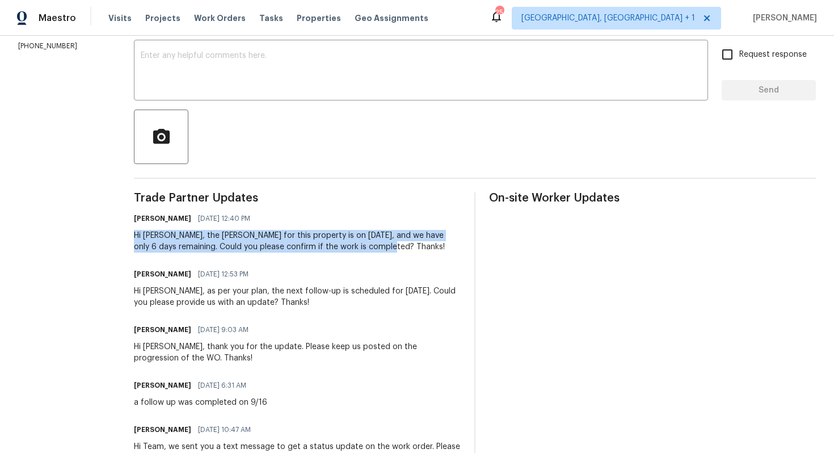
drag, startPoint x: 181, startPoint y: 235, endPoint x: 444, endPoint y: 250, distance: 263.6
click at [444, 249] on div "Hi Tishá, the COE for this property is on September 30, and we have only 6 days…" at bounding box center [297, 241] width 327 height 23
copy div "Hi Tishá, the COE for this property is on September 30, and we have only 6 days…"
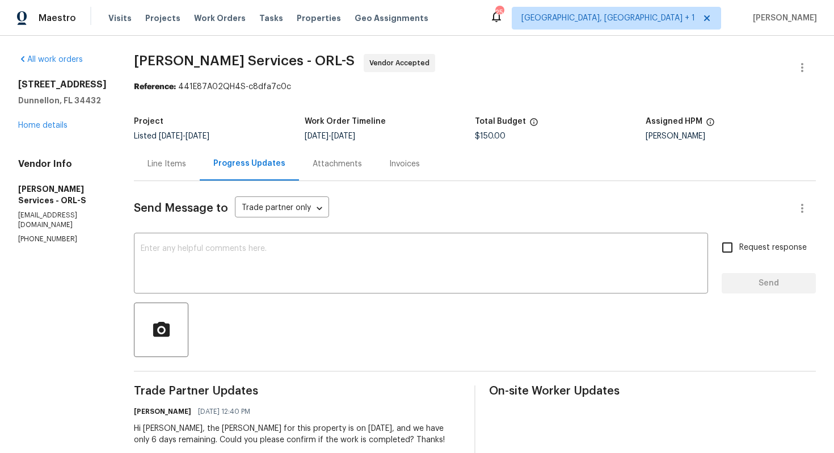
click at [56, 141] on div "All work orders 13794 SW 112th St Dunnellon, FL 34432 Home details Vendor Info …" at bounding box center [62, 149] width 88 height 190
click at [45, 210] on p "masseysolutions@masseyservices.com" at bounding box center [62, 219] width 88 height 19
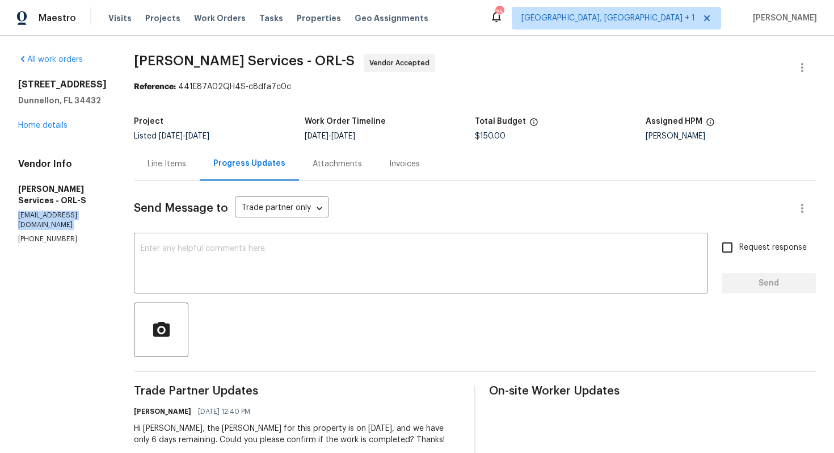
copy p "masseysolutions@masseyservices.com"
click at [304, 303] on div at bounding box center [475, 329] width 682 height 54
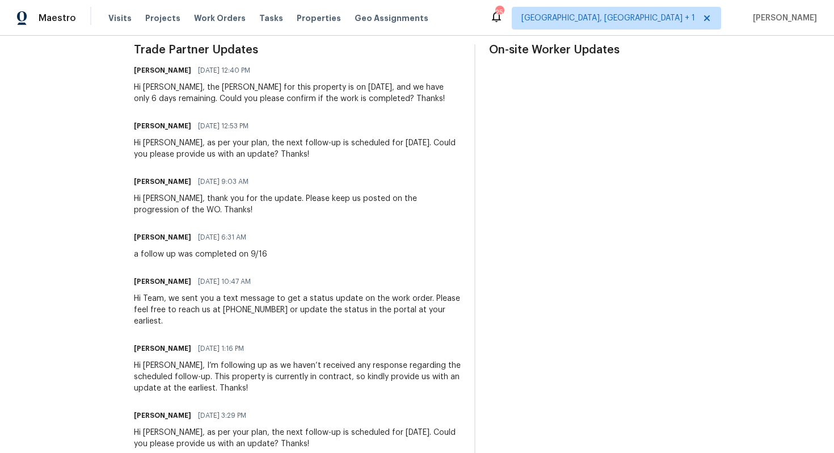
scroll to position [344, 0]
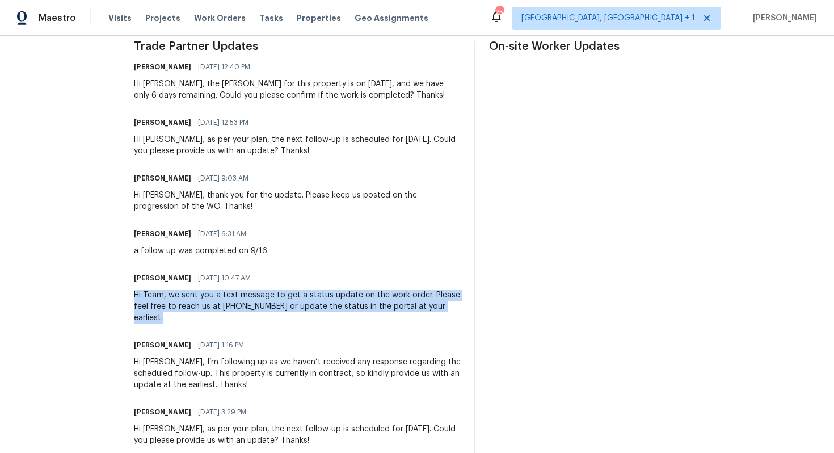
drag, startPoint x: 170, startPoint y: 296, endPoint x: 237, endPoint y: 316, distance: 70.7
copy div "Hi Team, we sent you a text message to get a status update on the work order. P…"
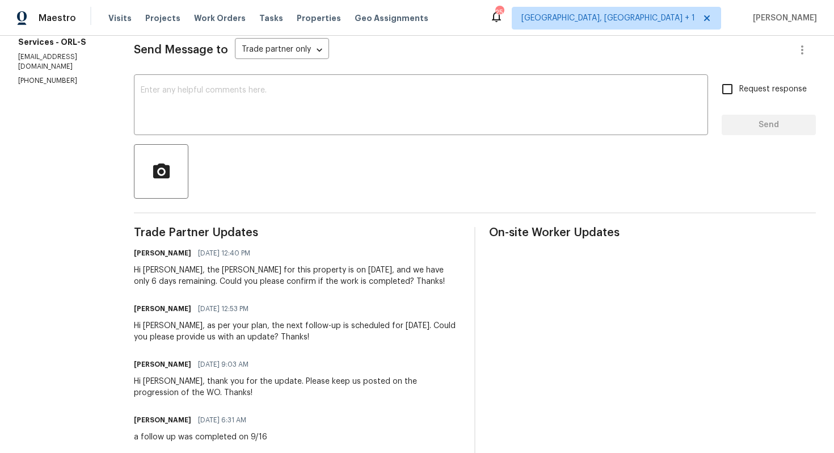
scroll to position [0, 0]
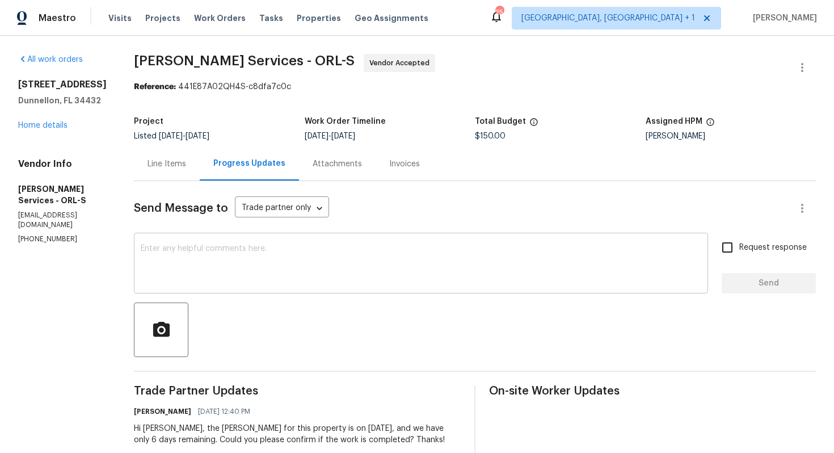
click at [282, 237] on div "x ​" at bounding box center [421, 264] width 574 height 58
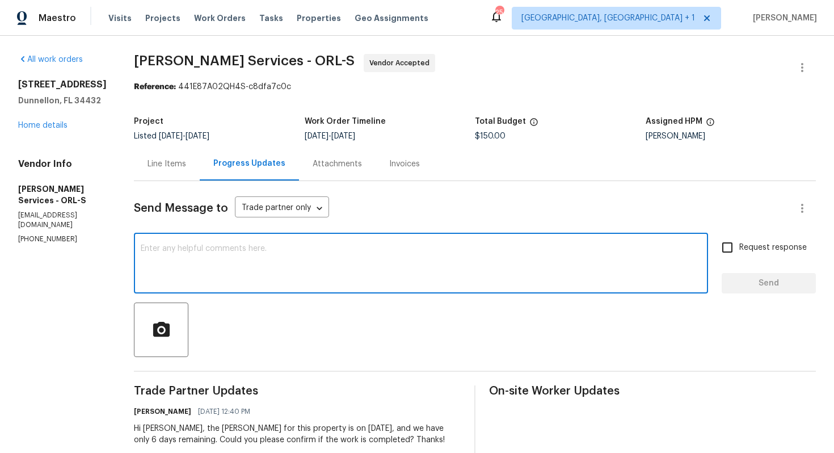
paste textarea "Hi Team, we sent you a text message to get a status update on the work order. P…"
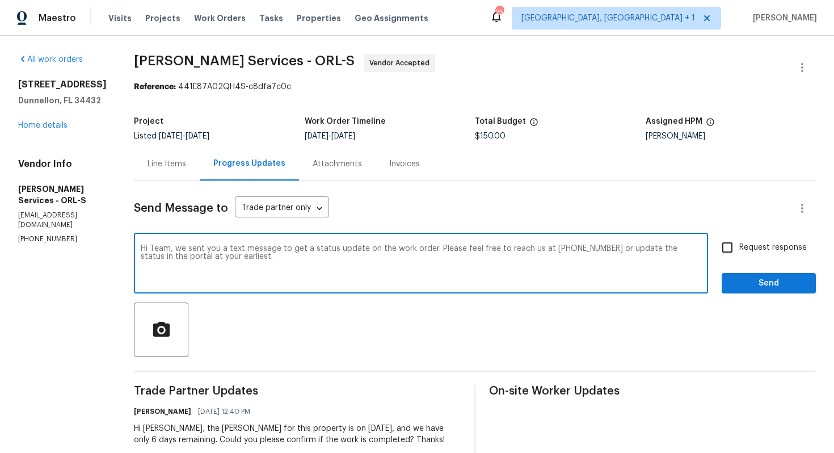
drag, startPoint x: 264, startPoint y: 250, endPoint x: 313, endPoint y: 250, distance: 49.3
click at [313, 250] on textarea "Hi Team, we sent you a text message to get a status update on the work order. P…" at bounding box center [421, 264] width 560 height 40
click at [286, 258] on textarea "Hi Team, we sent you email to get a status update on the work order. Please fee…" at bounding box center [421, 264] width 560 height 40
type textarea "Hi Team, we sent you email to get a status update on the work order. Please fee…"
click at [738, 252] on input "Request response" at bounding box center [727, 247] width 24 height 24
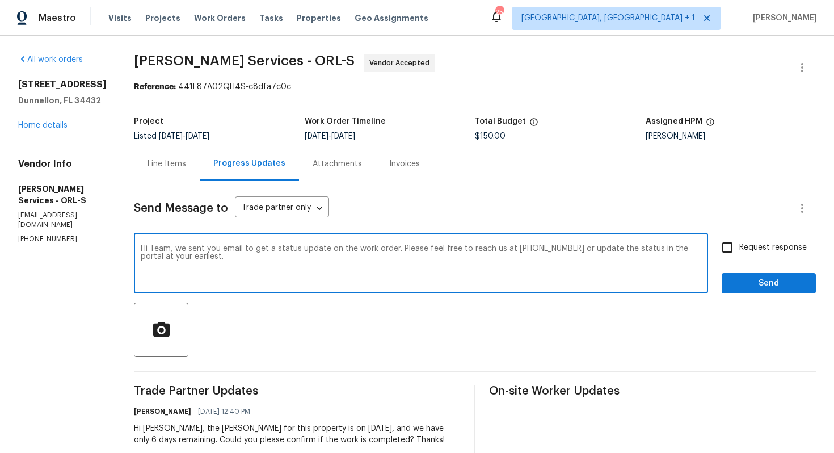
checkbox input "true"
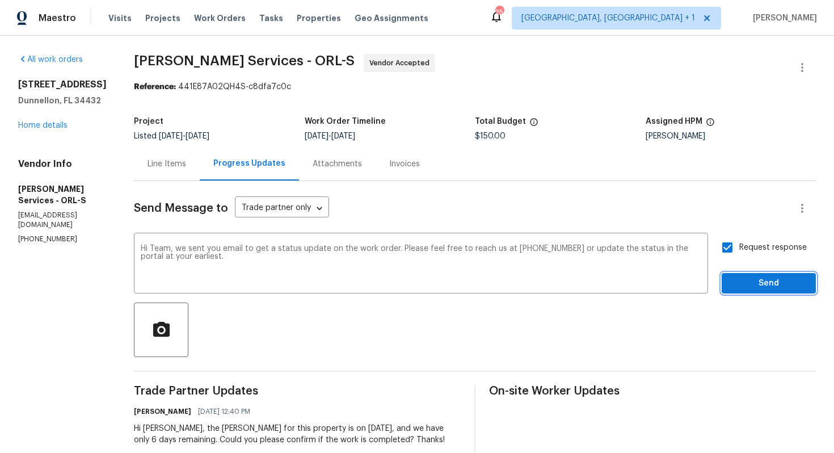
click at [748, 283] on span "Send" at bounding box center [769, 283] width 76 height 14
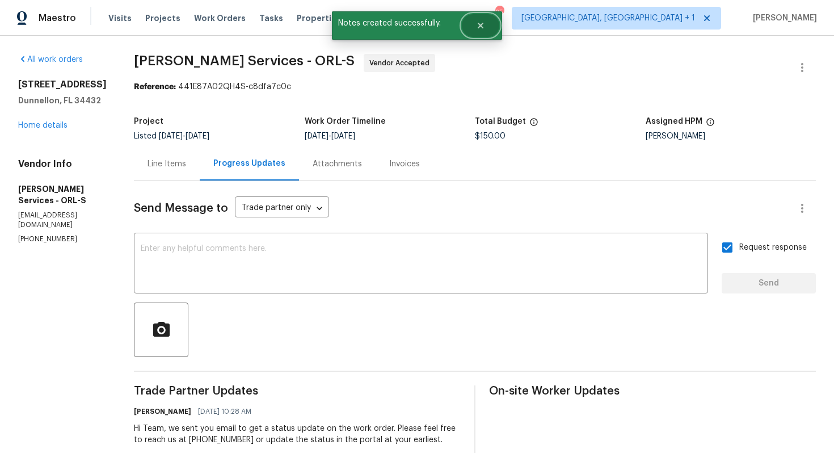
click at [481, 22] on icon "Close" at bounding box center [480, 25] width 9 height 9
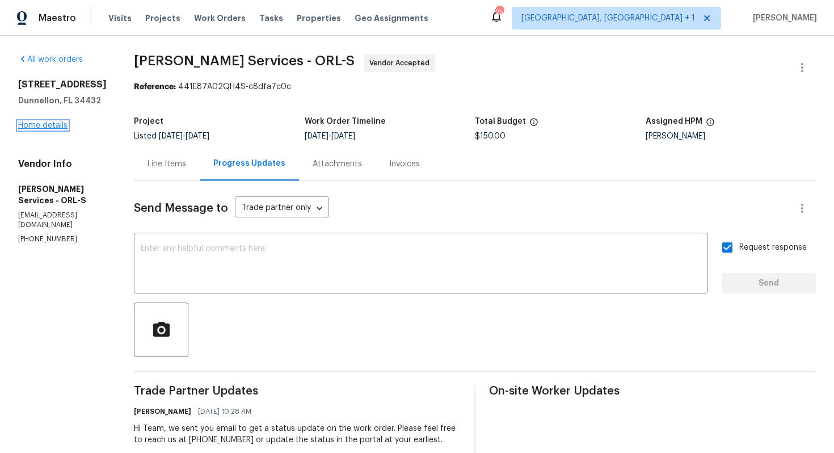
click at [43, 125] on link "Home details" at bounding box center [42, 125] width 49 height 8
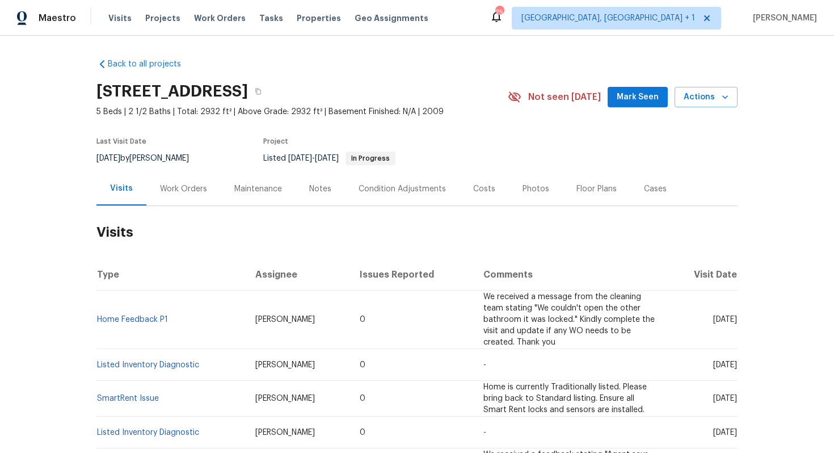
click at [187, 189] on div "Work Orders" at bounding box center [183, 188] width 47 height 11
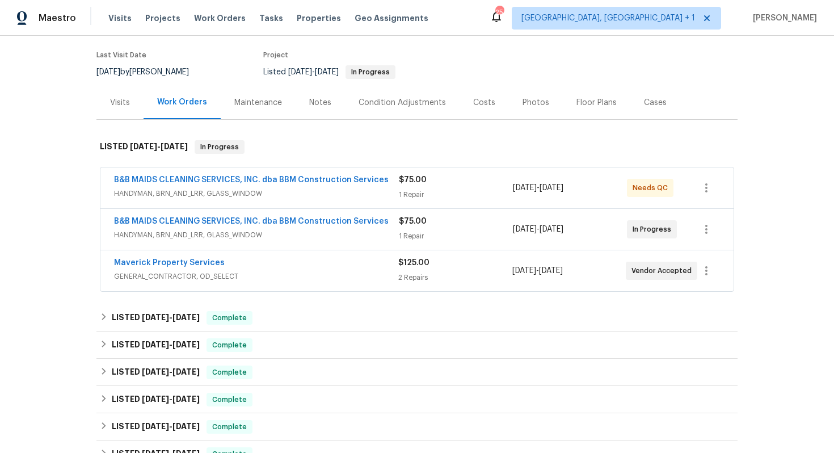
scroll to position [90, 0]
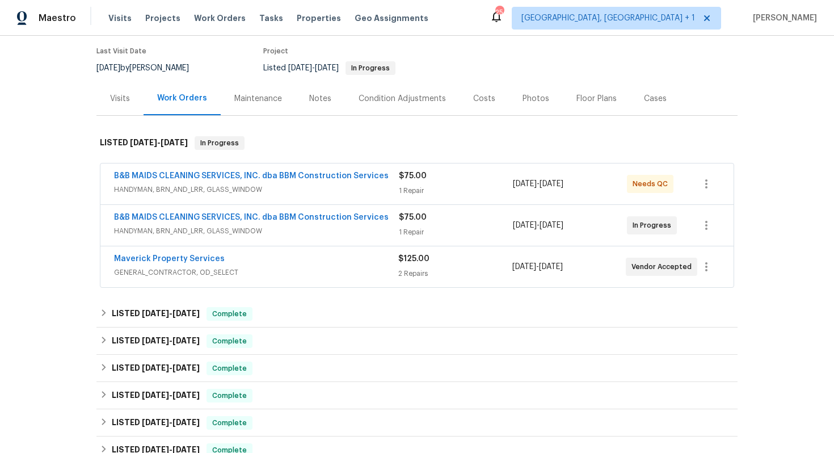
click at [448, 212] on div "$75.00" at bounding box center [456, 217] width 114 height 11
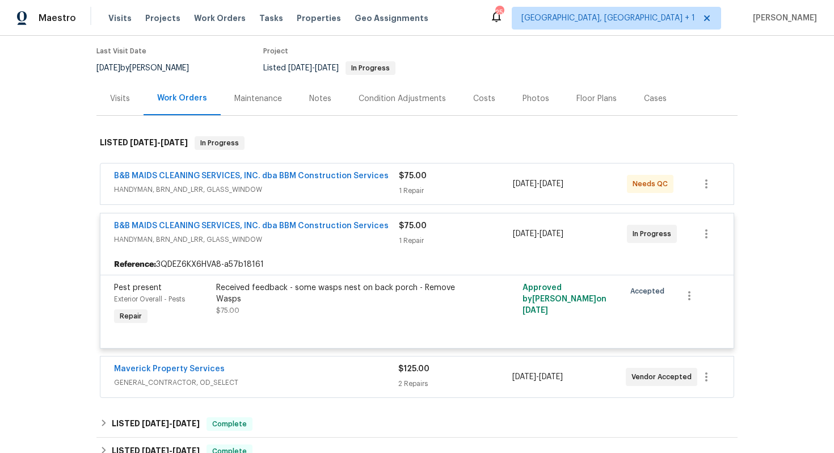
click at [466, 177] on div "$75.00" at bounding box center [456, 175] width 114 height 11
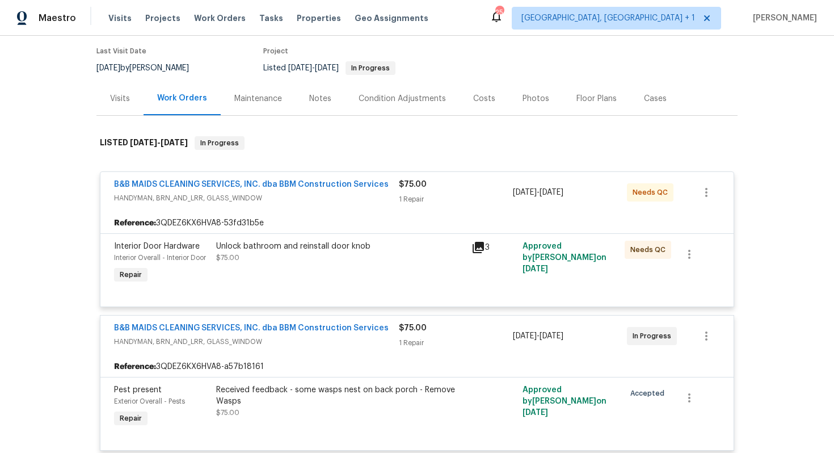
click at [448, 184] on div "$75.00" at bounding box center [456, 184] width 114 height 11
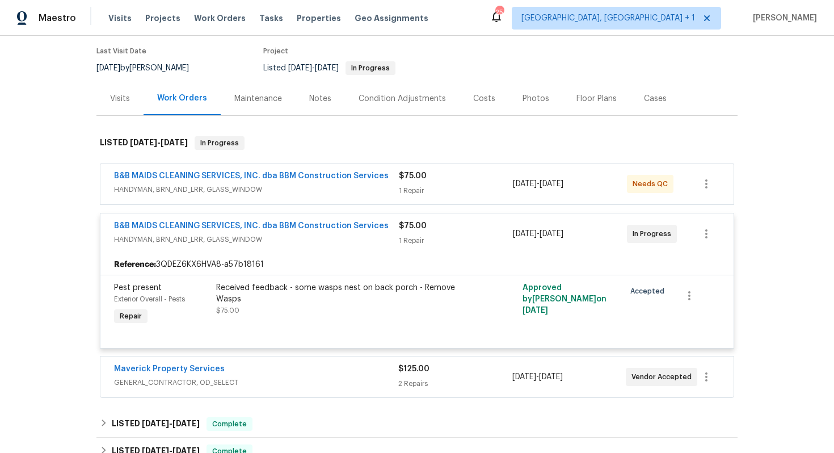
click at [277, 221] on span "B&B MAIDS CLEANING SERVICES, INC. dba BBM Construction Services" at bounding box center [251, 225] width 275 height 11
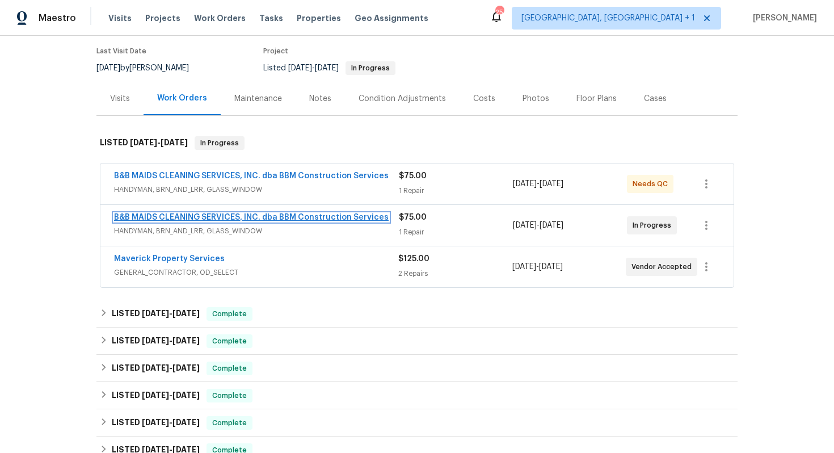
click at [268, 219] on link "B&B MAIDS CLEANING SERVICES, INC. dba BBM Construction Services" at bounding box center [251, 217] width 275 height 8
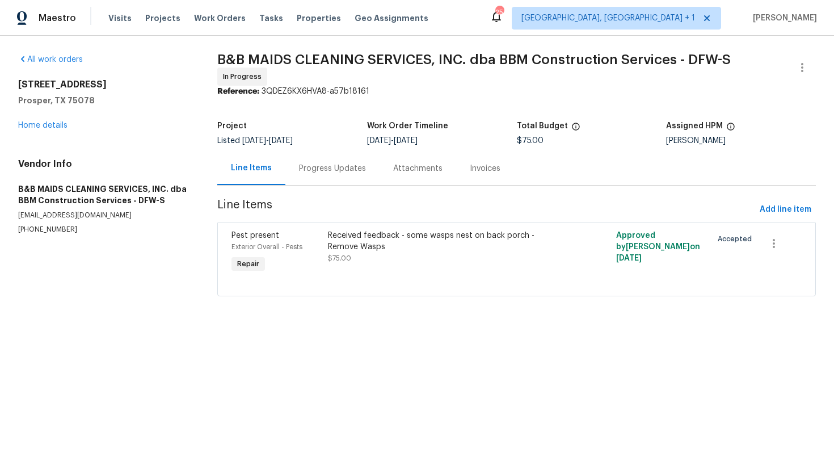
click at [309, 161] on div "Progress Updates" at bounding box center [332, 167] width 94 height 33
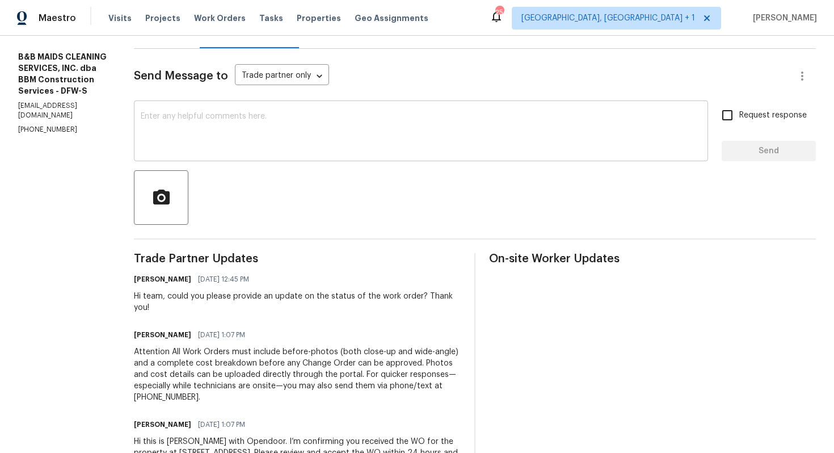
scroll to position [57, 0]
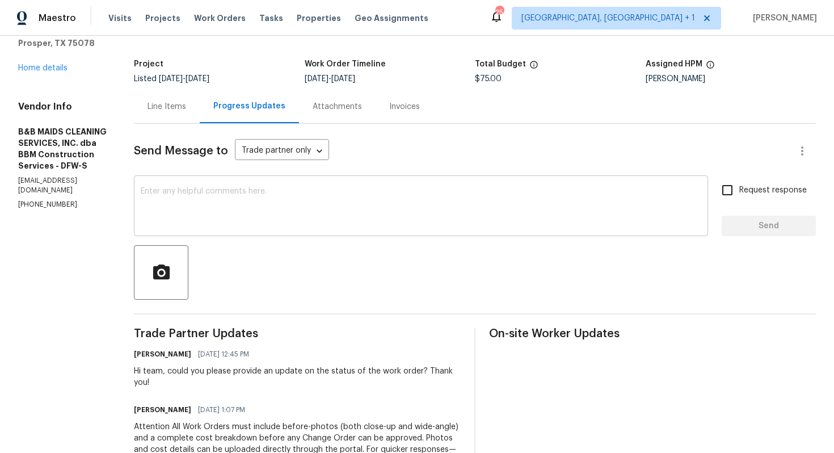
click at [350, 206] on textarea at bounding box center [421, 207] width 560 height 40
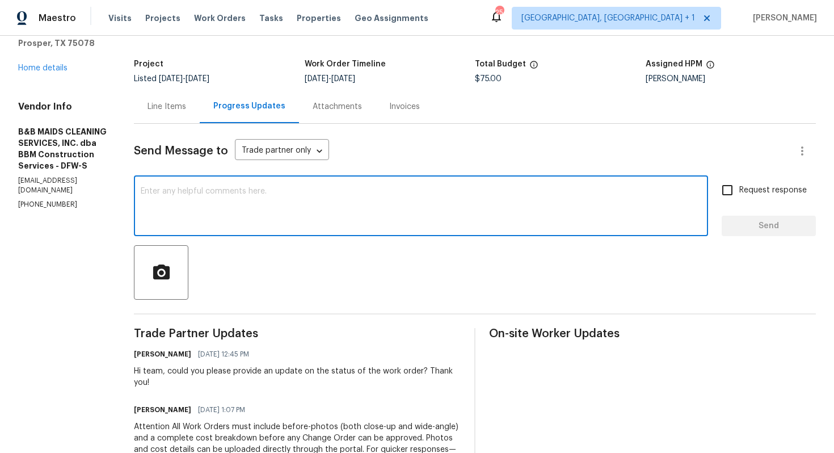
click at [455, 212] on textarea at bounding box center [421, 207] width 560 height 40
paste textarea "Hi team, do we have an update on the progression status of the work order? Plea…"
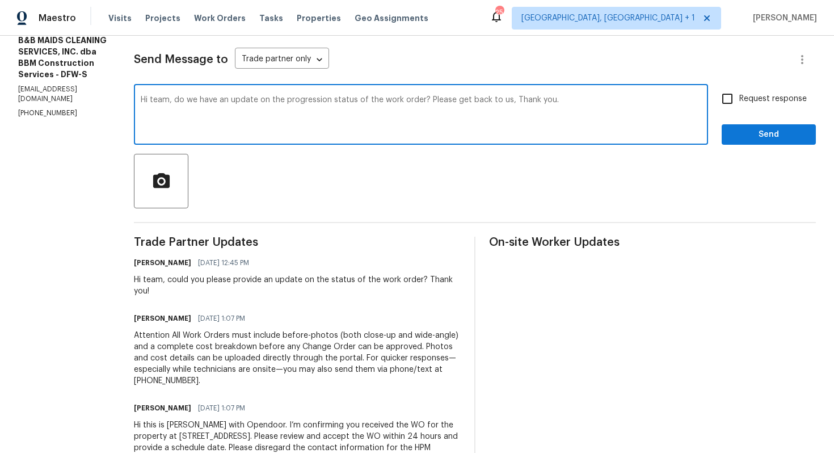
scroll to position [0, 0]
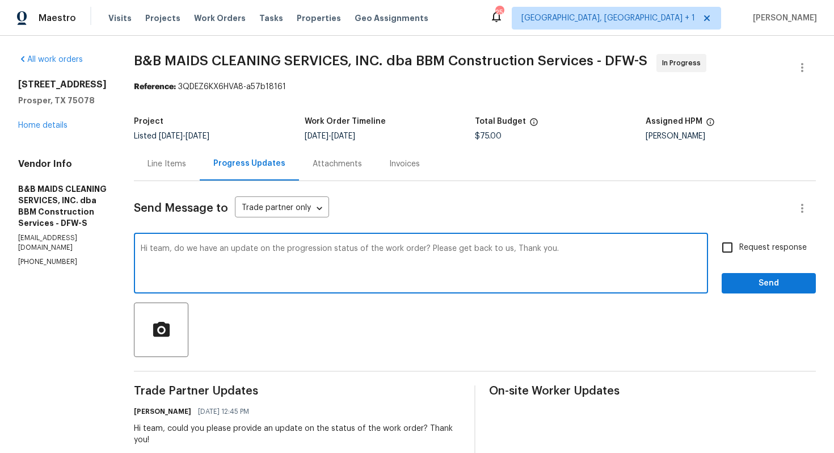
type textarea "Hi team, do we have an update on the progression status of the work order? Plea…"
click at [725, 250] on input "Request response" at bounding box center [727, 247] width 24 height 24
checkbox input "true"
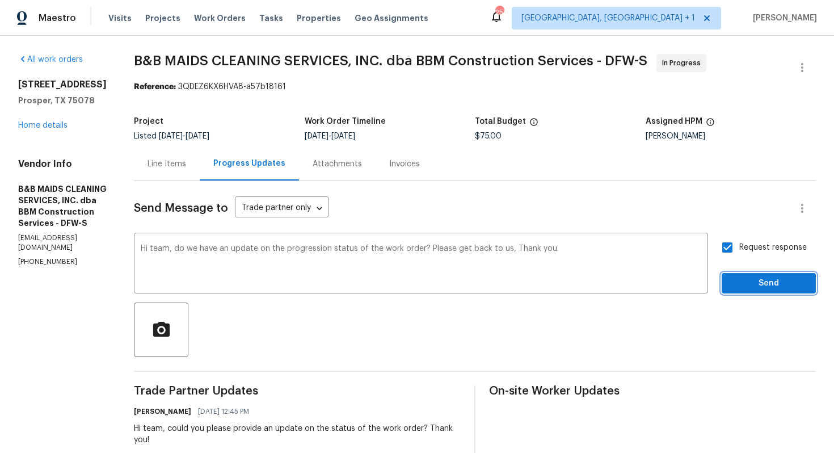
click at [754, 283] on span "Send" at bounding box center [769, 283] width 76 height 14
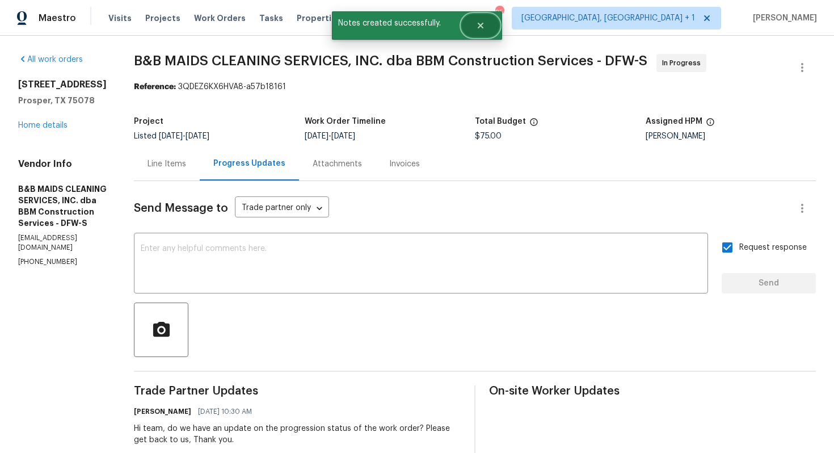
click at [488, 32] on button "Close" at bounding box center [480, 25] width 37 height 23
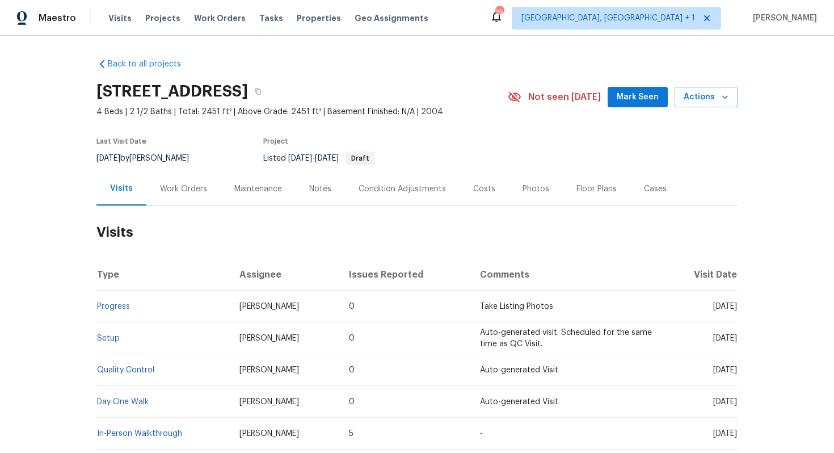
click at [183, 191] on div "Work Orders" at bounding box center [183, 188] width 47 height 11
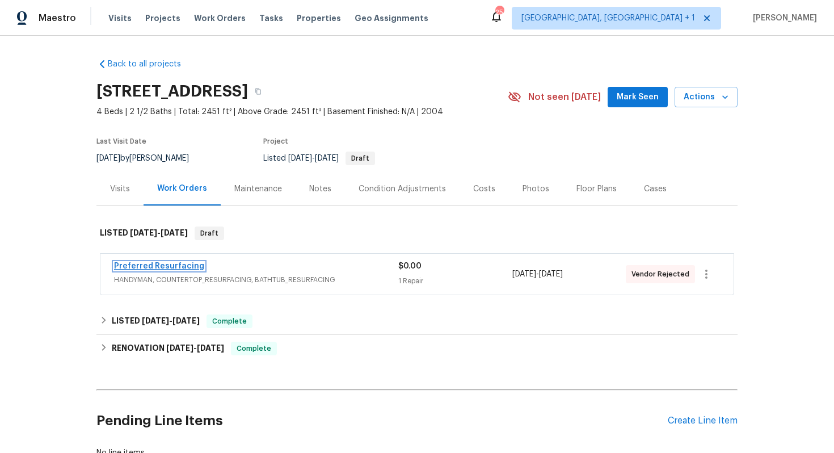
click at [169, 267] on link "Preferred Resurfacing" at bounding box center [159, 266] width 90 height 8
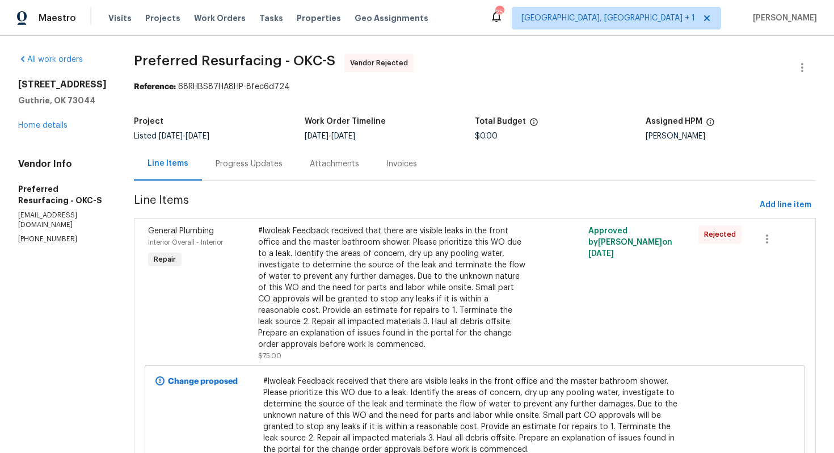
click at [258, 159] on div "Progress Updates" at bounding box center [249, 163] width 67 height 11
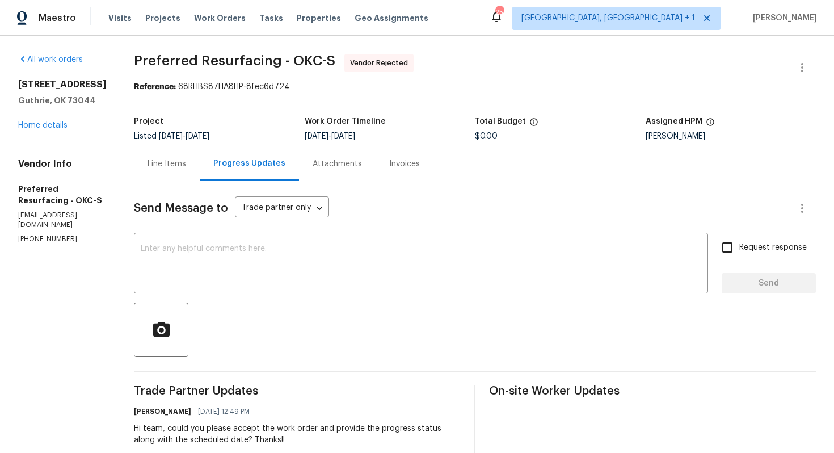
click at [179, 155] on div "Line Items" at bounding box center [167, 163] width 66 height 33
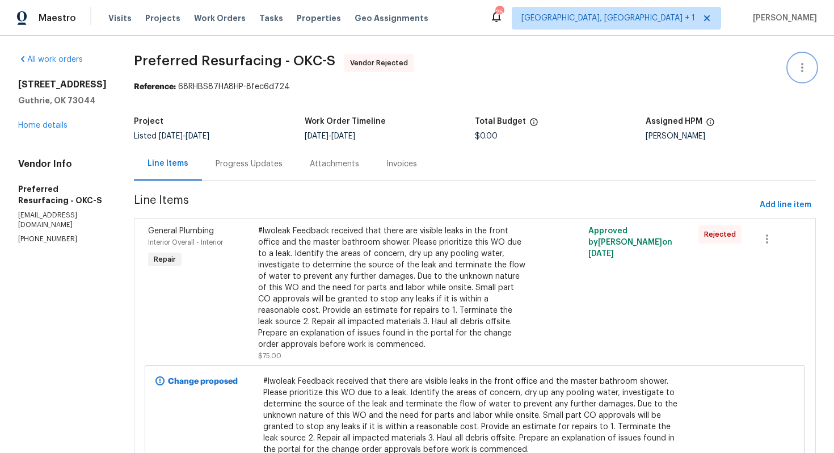
click at [792, 71] on button "button" at bounding box center [801, 67] width 27 height 27
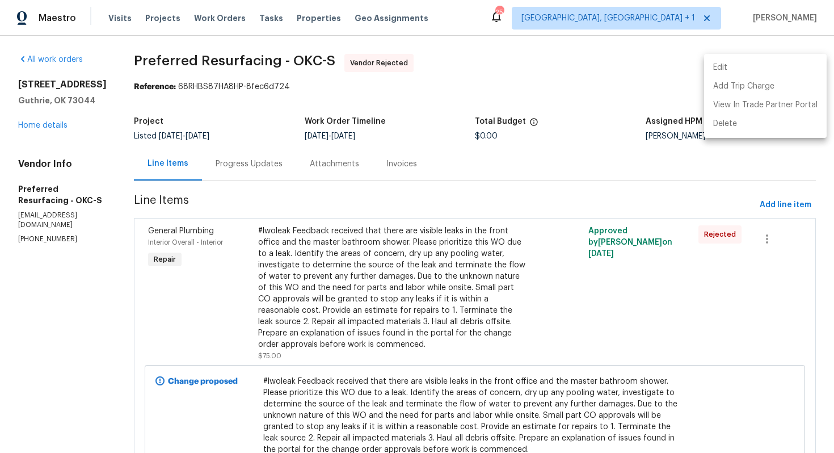
click at [752, 73] on li "Edit" at bounding box center [765, 67] width 123 height 19
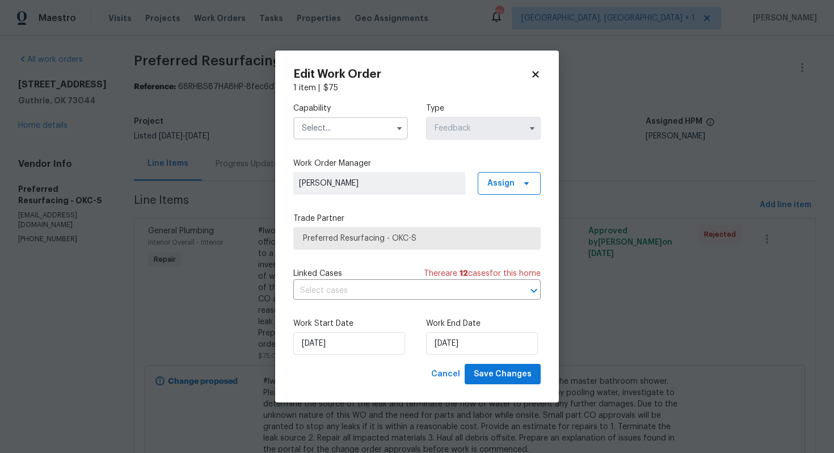
click at [214, 186] on body "Maestro Visits Projects Work Orders Tasks Properties Geo Assignments 25 Albuque…" at bounding box center [417, 226] width 834 height 453
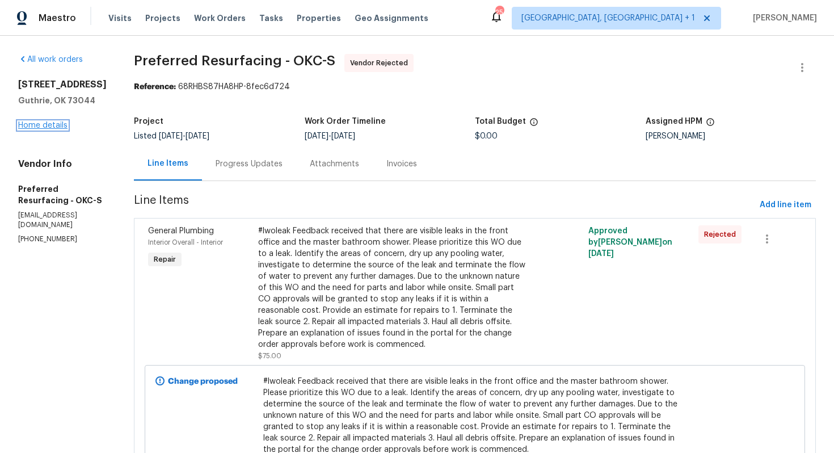
click at [39, 122] on link "Home details" at bounding box center [42, 125] width 49 height 8
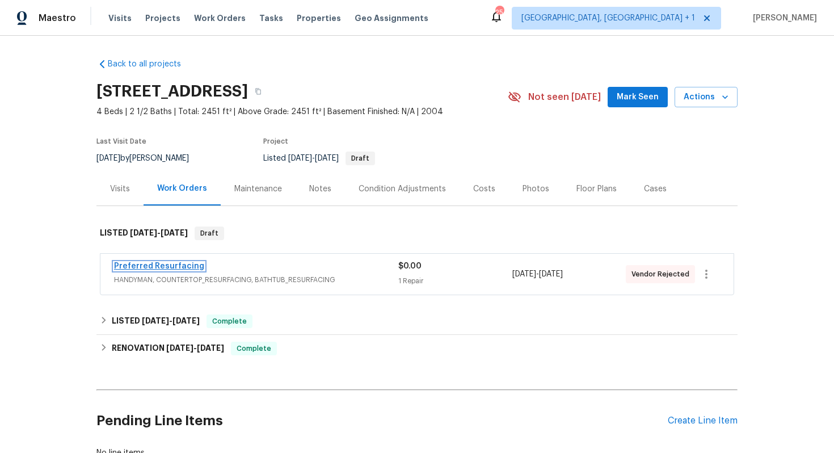
click at [157, 266] on link "Preferred Resurfacing" at bounding box center [159, 266] width 90 height 8
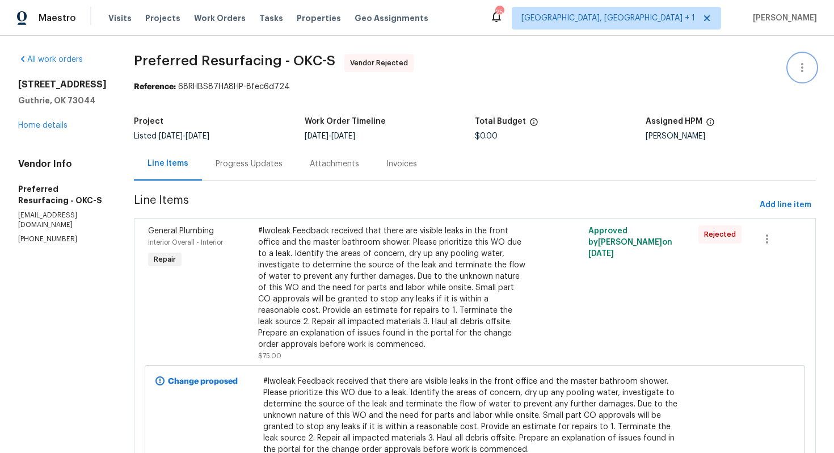
click at [805, 69] on icon "button" at bounding box center [802, 68] width 14 height 14
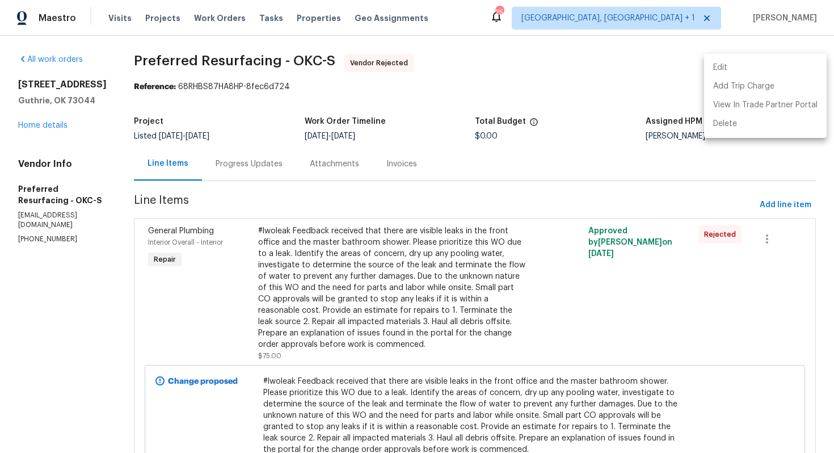
click at [759, 68] on li "Edit" at bounding box center [765, 67] width 123 height 19
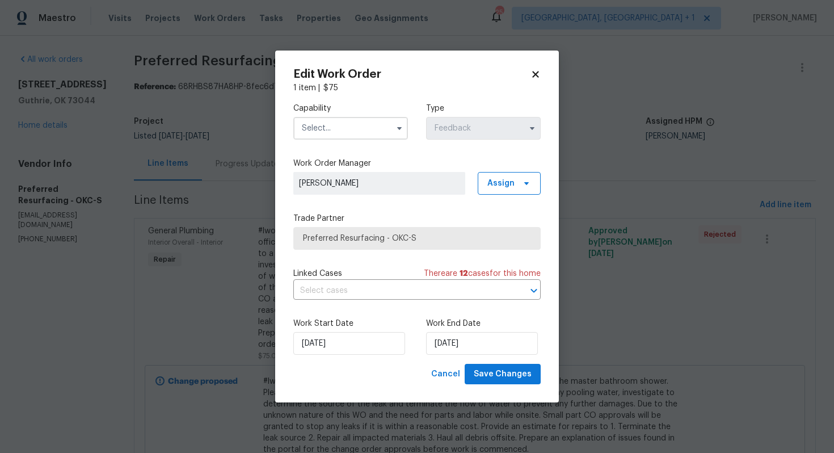
click at [357, 128] on input "text" at bounding box center [350, 128] width 115 height 23
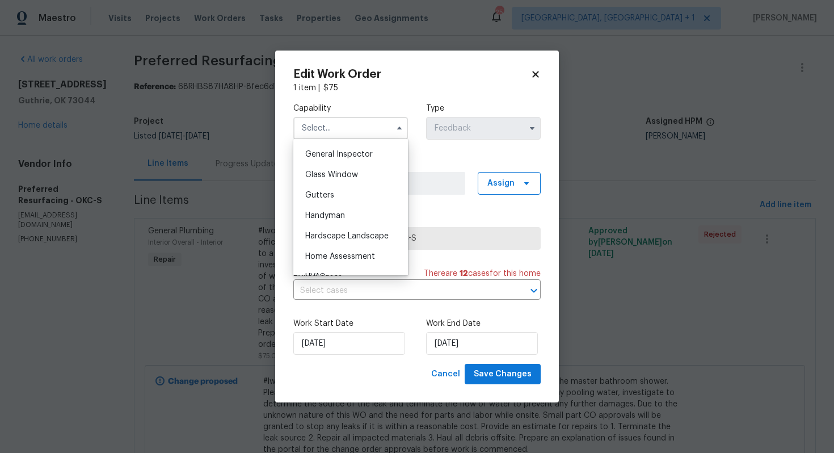
scroll to position [568, 0]
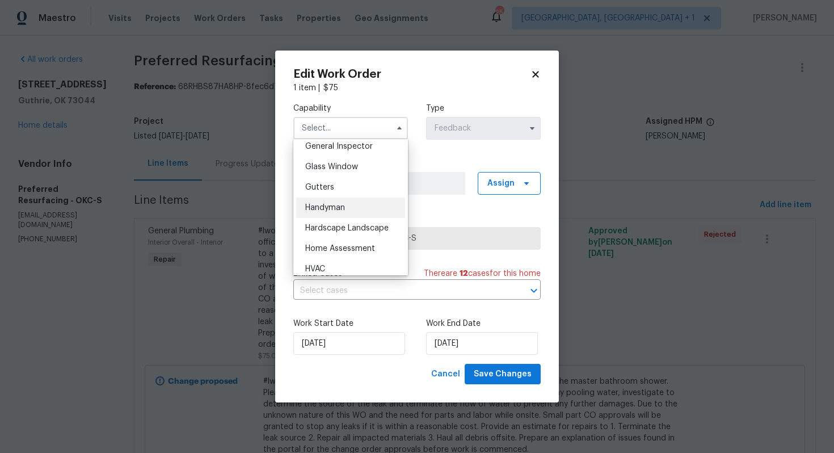
click at [335, 208] on span "Handyman" at bounding box center [325, 208] width 40 height 8
type input "Handyman"
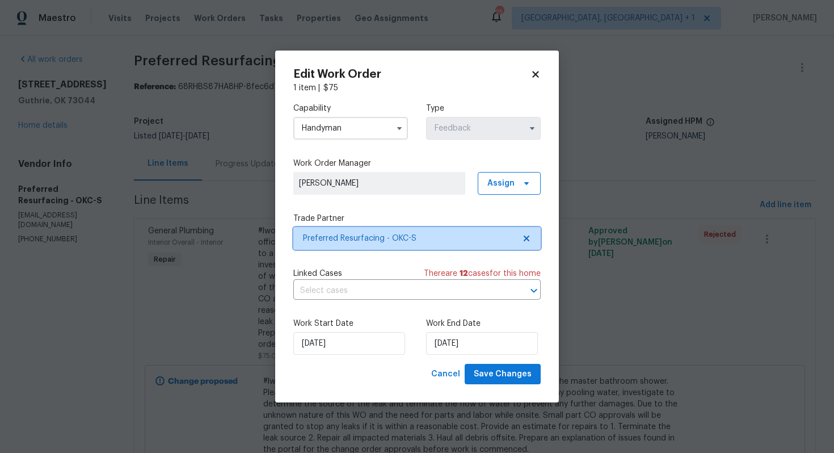
click at [396, 235] on span "Preferred Resurfacing - OKC-S" at bounding box center [409, 238] width 212 height 11
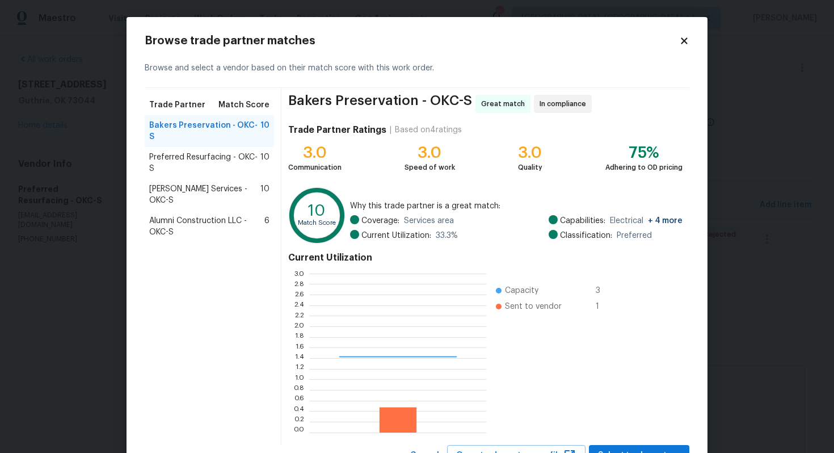
scroll to position [159, 176]
click at [183, 183] on span "[PERSON_NAME] Services - OKC-S" at bounding box center [204, 194] width 111 height 23
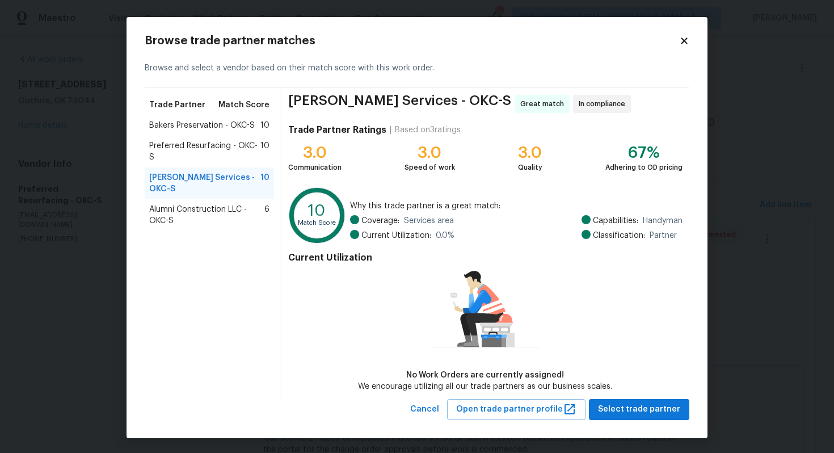
scroll to position [1, 0]
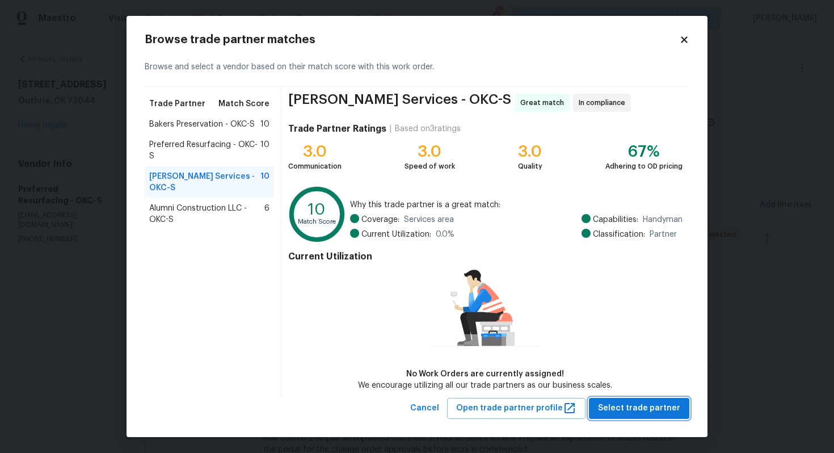
click at [629, 403] on span "Select trade partner" at bounding box center [639, 408] width 82 height 14
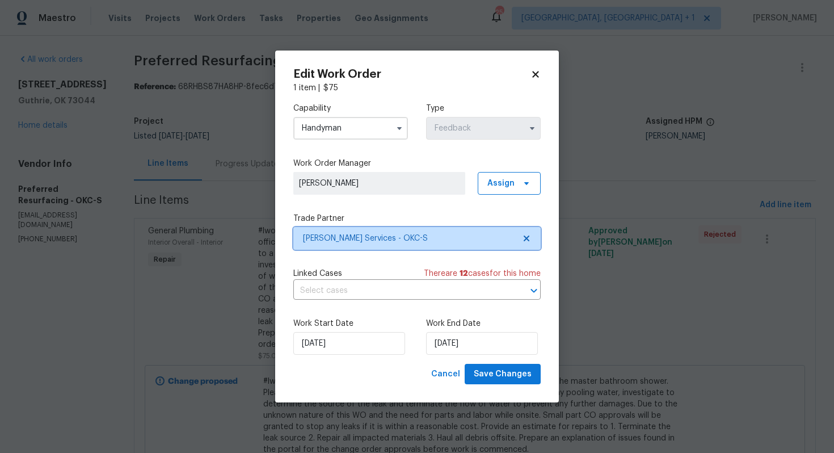
scroll to position [0, 0]
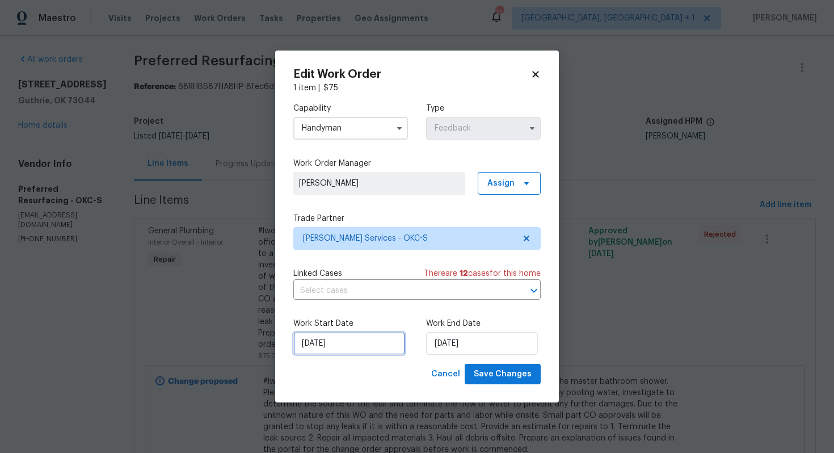
click at [336, 336] on input "23/09/2025" at bounding box center [349, 343] width 112 height 23
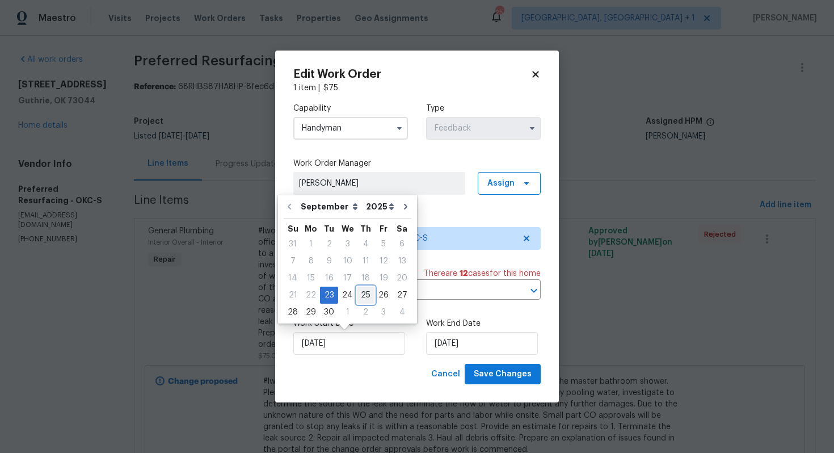
click at [358, 295] on div "25" at bounding box center [366, 295] width 18 height 16
type input "25/09/2025"
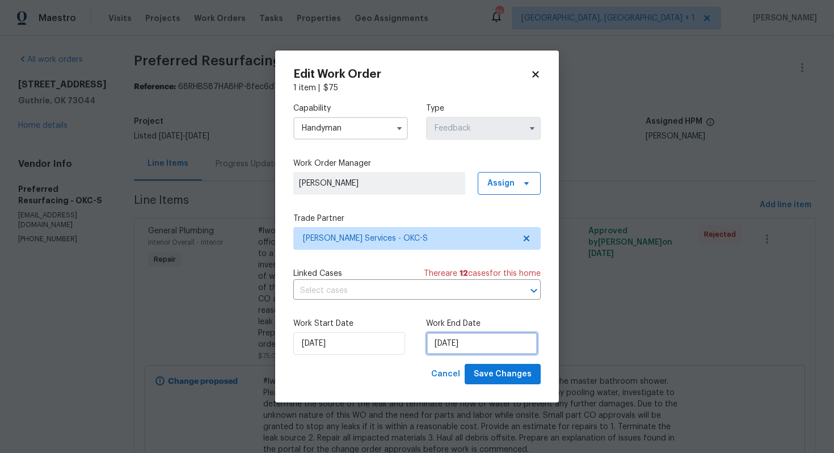
click at [458, 347] on input "25/09/2025" at bounding box center [482, 343] width 112 height 23
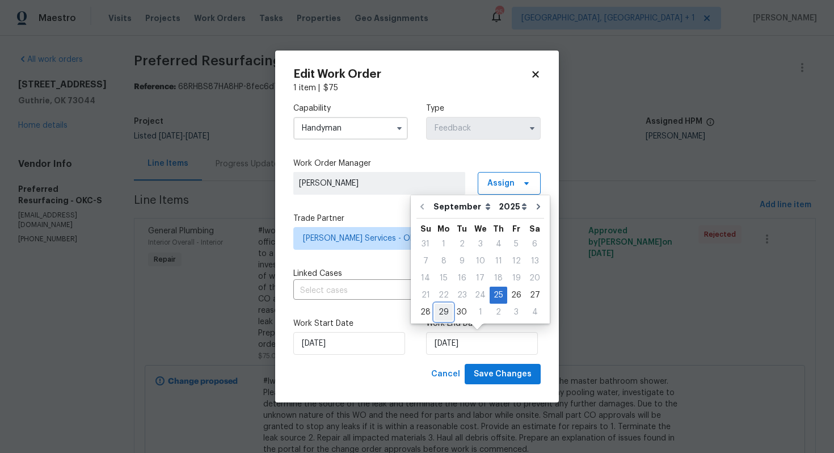
click at [445, 311] on div "29" at bounding box center [443, 312] width 18 height 16
type input "29/09/2025"
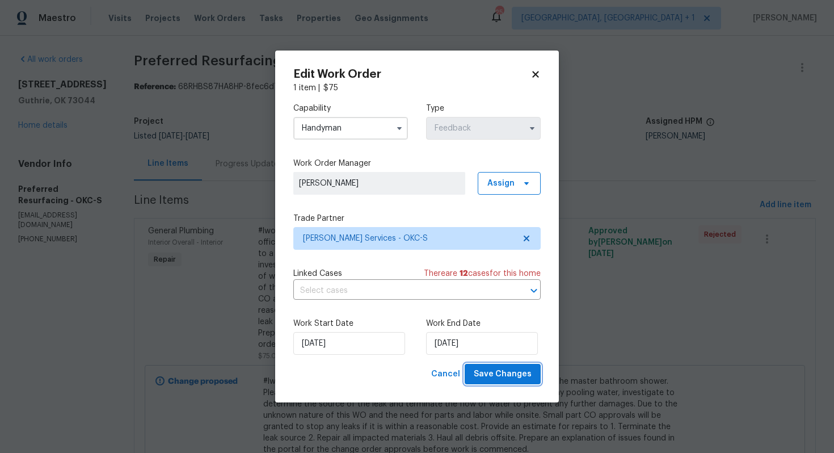
click at [491, 372] on span "Save Changes" at bounding box center [503, 374] width 58 height 14
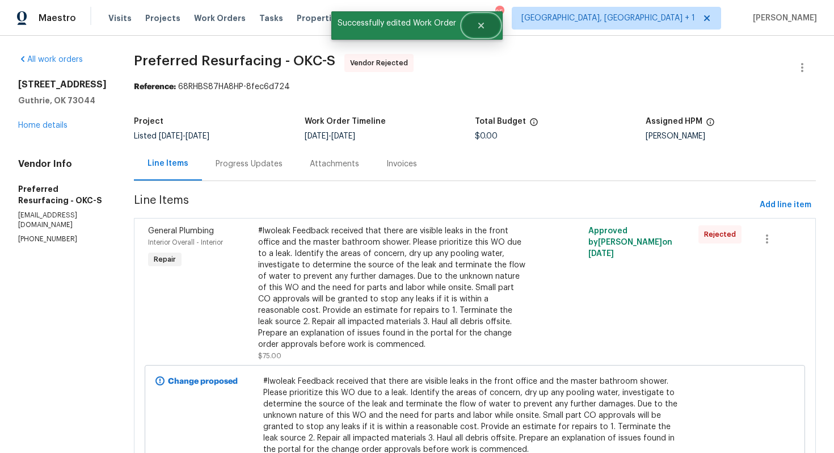
click at [483, 26] on icon "Close" at bounding box center [480, 25] width 9 height 9
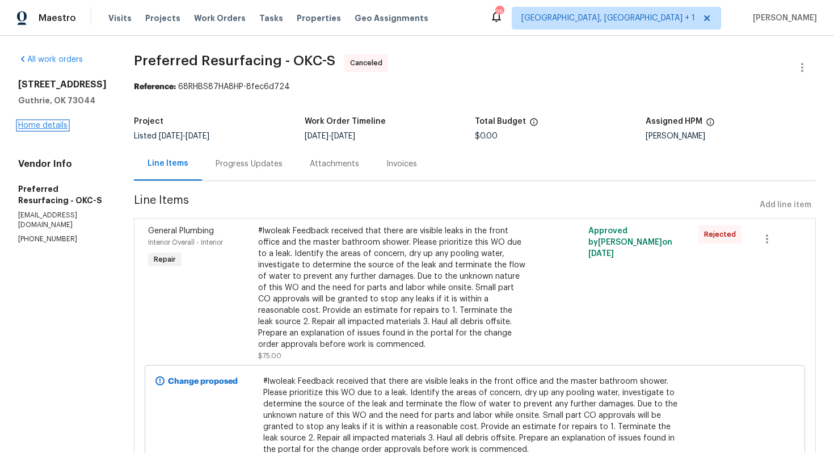
click at [39, 128] on link "Home details" at bounding box center [42, 125] width 49 height 8
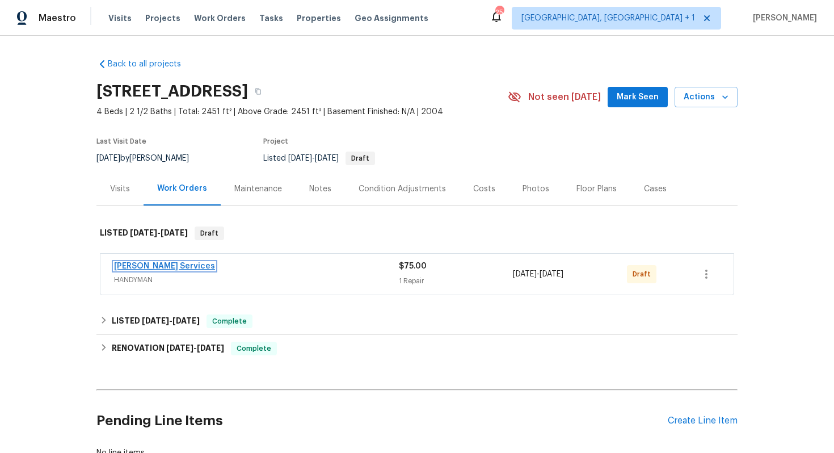
click at [146, 265] on link "[PERSON_NAME] Services" at bounding box center [164, 266] width 101 height 8
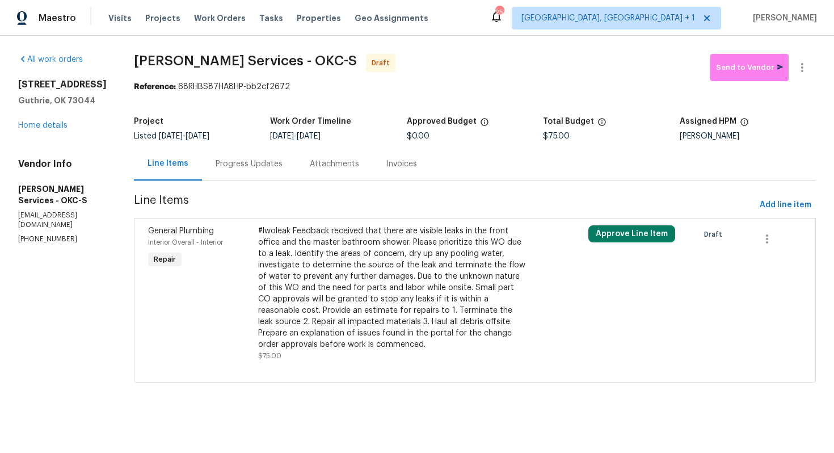
click at [306, 263] on div "#lwoleak Feedback received that there are visible leaks in the front office and…" at bounding box center [392, 287] width 268 height 125
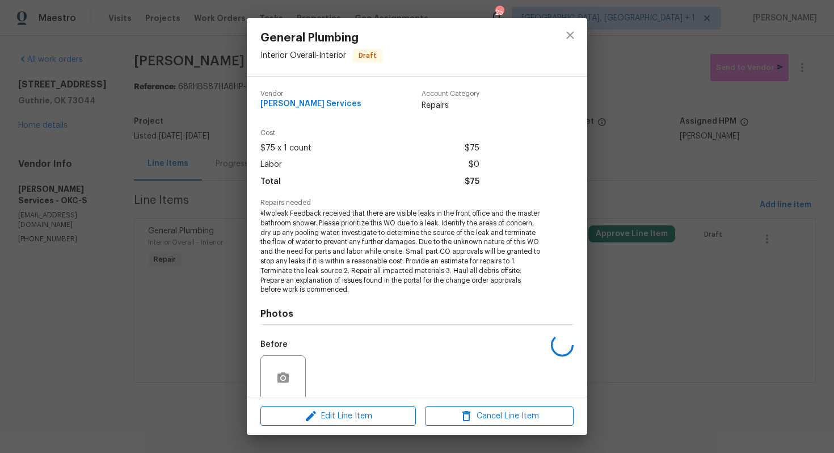
scroll to position [89, 0]
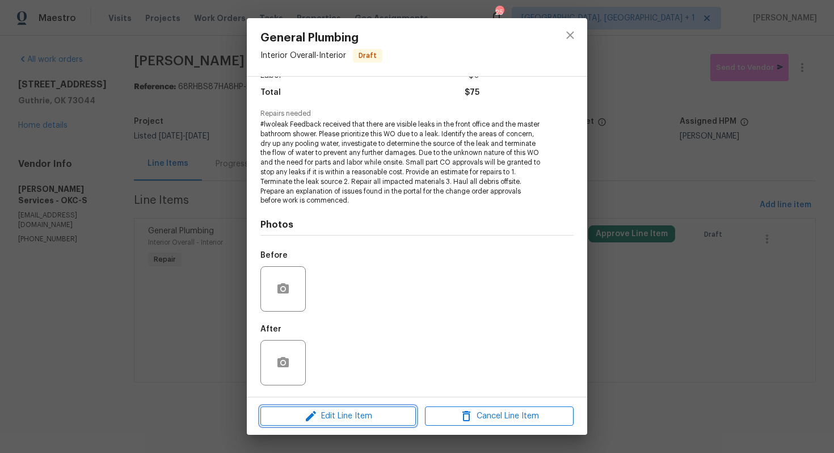
click at [305, 416] on icon "button" at bounding box center [311, 416] width 14 height 14
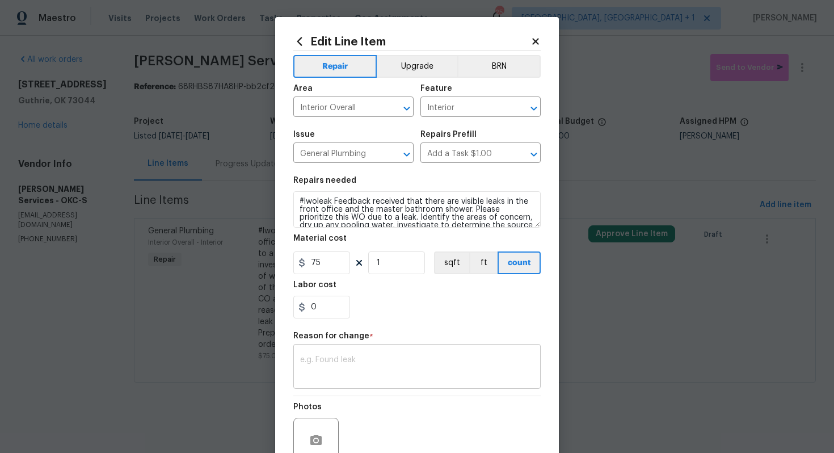
click at [348, 368] on textarea at bounding box center [417, 368] width 234 height 24
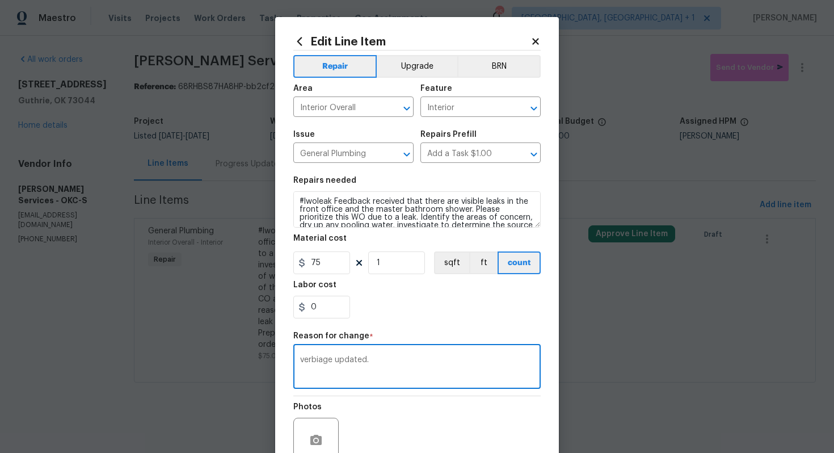
scroll to position [107, 0]
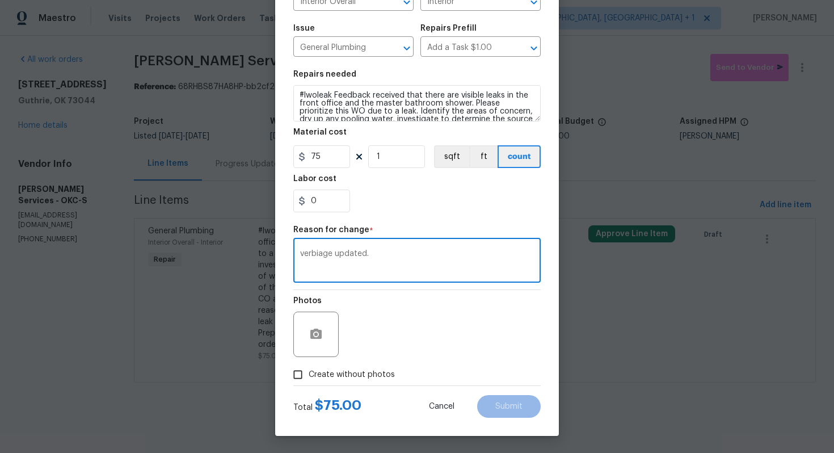
type textarea "verbiage updated."
click at [353, 372] on span "Create without photos" at bounding box center [352, 375] width 86 height 12
click at [309, 372] on input "Create without photos" at bounding box center [298, 375] width 22 height 22
checkbox input "true"
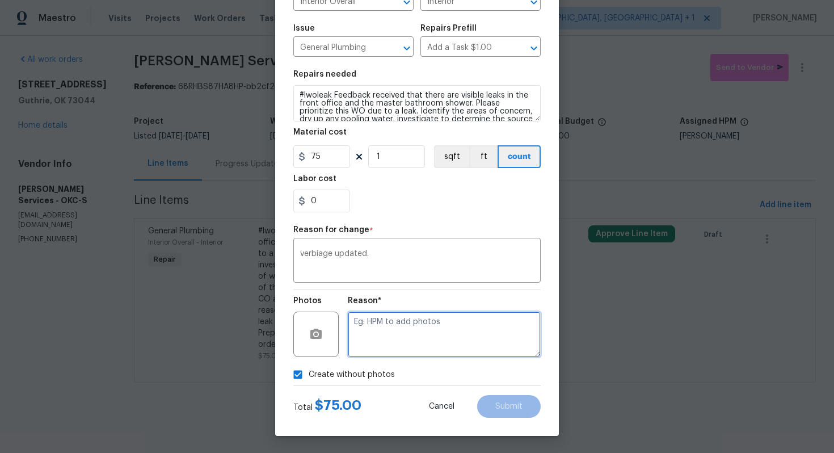
click at [454, 337] on textarea at bounding box center [444, 333] width 193 height 45
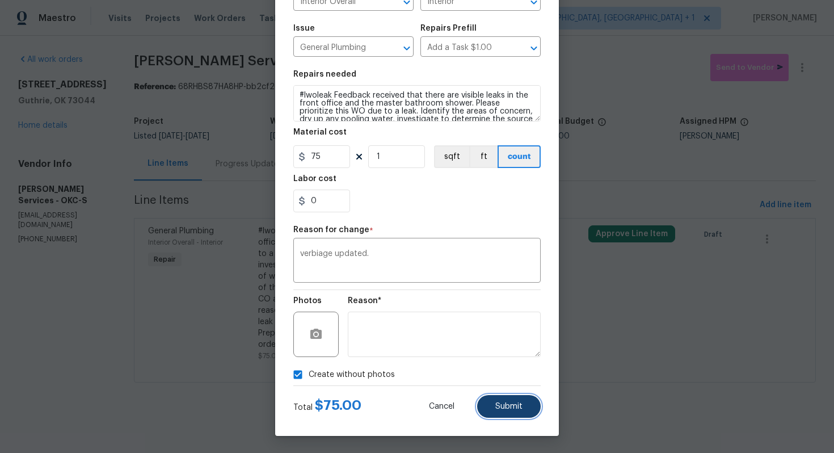
click at [510, 400] on button "Submit" at bounding box center [509, 406] width 64 height 23
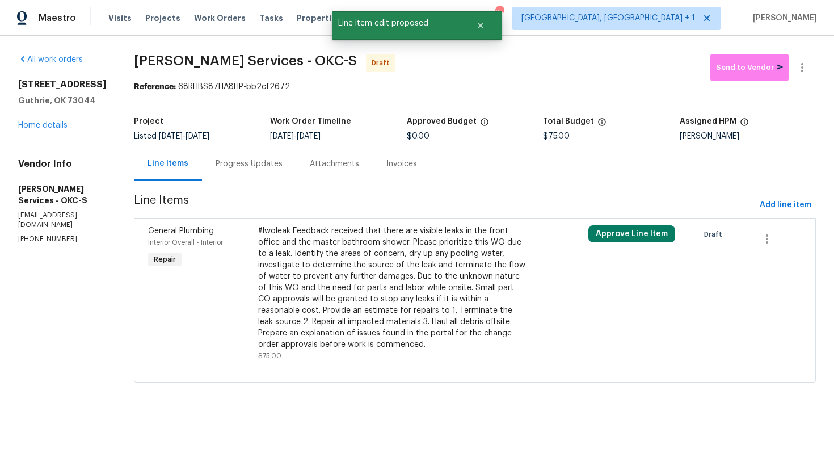
scroll to position [0, 0]
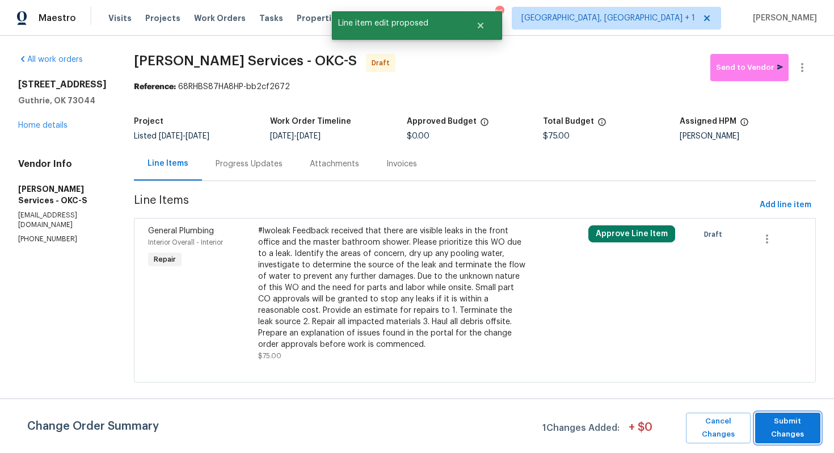
click at [788, 418] on span "Submit Changes" at bounding box center [788, 428] width 54 height 26
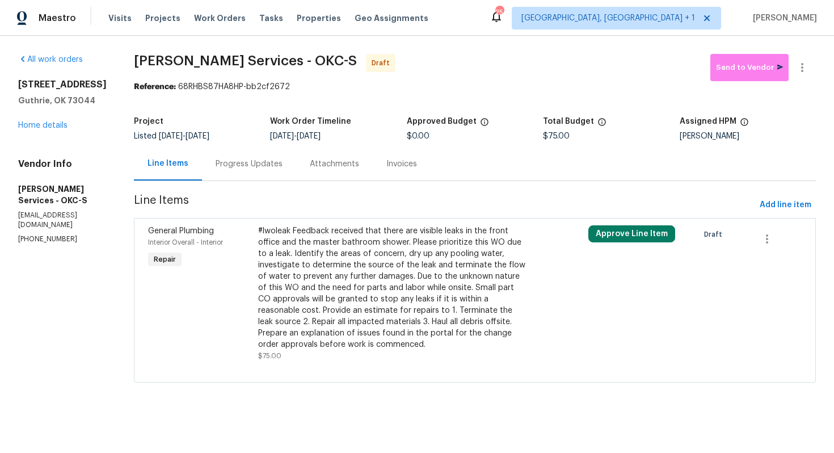
click at [238, 155] on div "Progress Updates" at bounding box center [249, 163] width 94 height 33
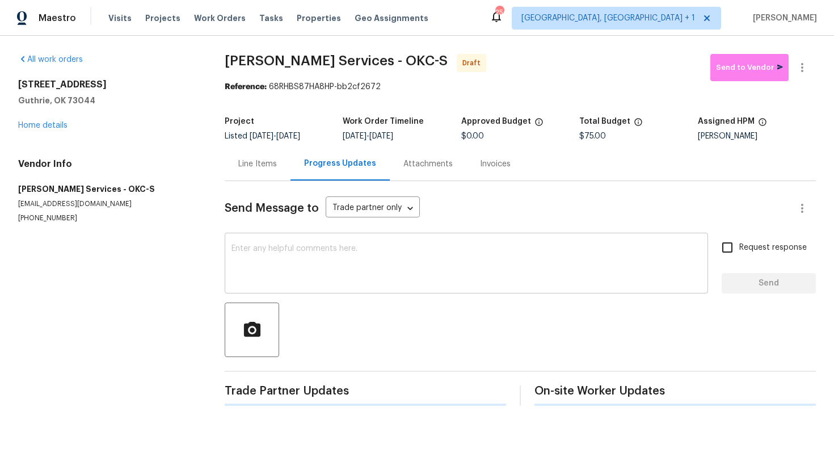
click at [315, 264] on textarea at bounding box center [466, 264] width 470 height 40
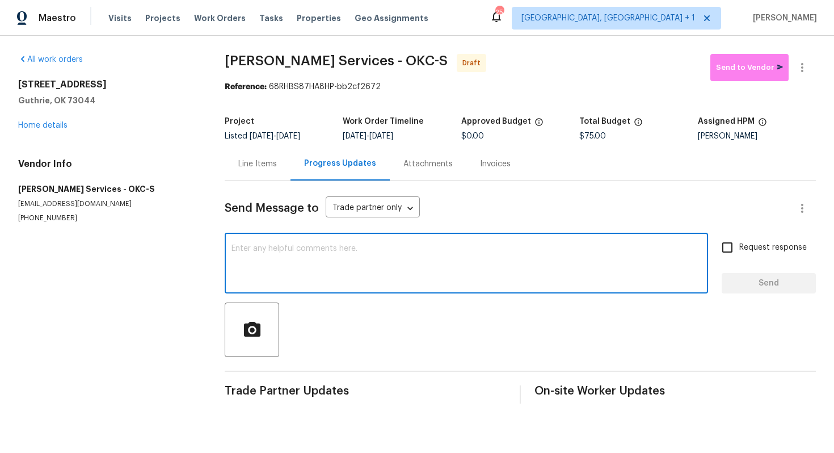
click at [315, 256] on textarea at bounding box center [466, 264] width 470 height 40
paste textarea "Hi this is [PERSON_NAME] with Opendoor. I’m confirming you received the WO for …"
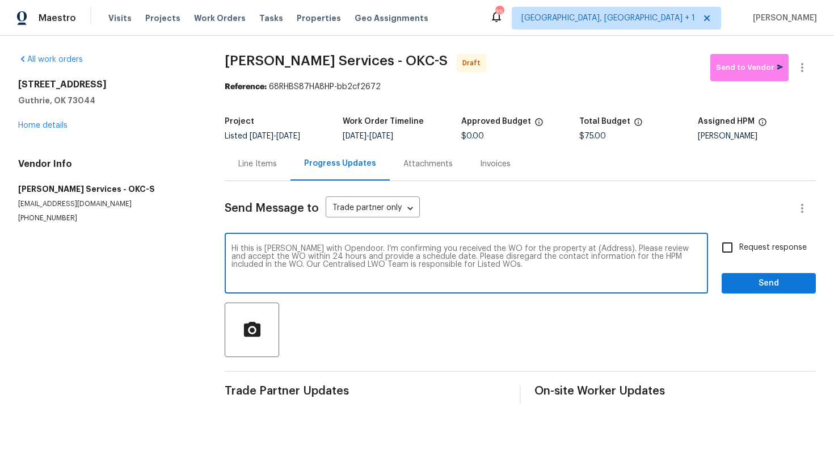
drag, startPoint x: 592, startPoint y: 250, endPoint x: 558, endPoint y: 247, distance: 34.1
click at [558, 247] on textarea "Hi this is [PERSON_NAME] with Opendoor. I’m confirming you received the WO for …" at bounding box center [466, 264] width 470 height 40
paste textarea "[STREET_ADDRESS]"
type textarea "Hi this is [PERSON_NAME] with Opendoor. I’m confirming you received the WO for …"
click at [733, 249] on input "Request response" at bounding box center [727, 247] width 24 height 24
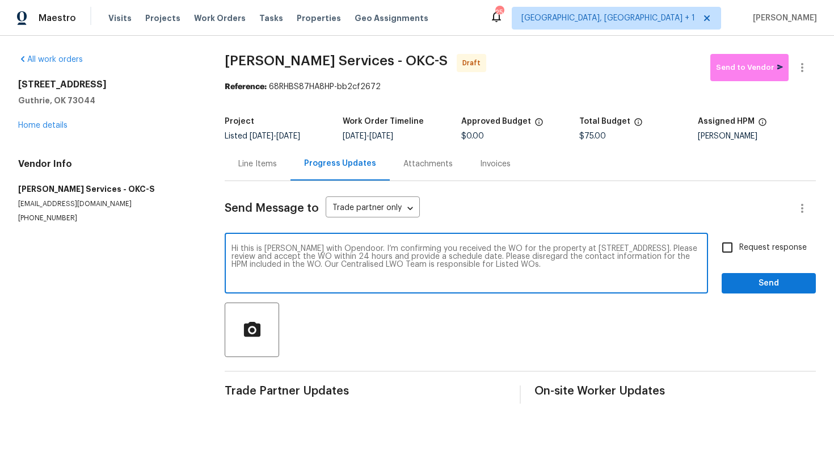
checkbox input "true"
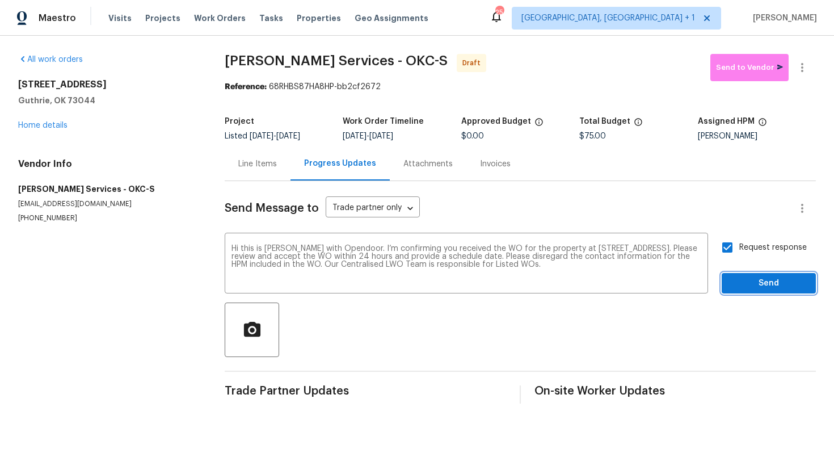
click at [745, 278] on span "Send" at bounding box center [769, 283] width 76 height 14
click at [800, 65] on icon "button" at bounding box center [802, 68] width 14 height 14
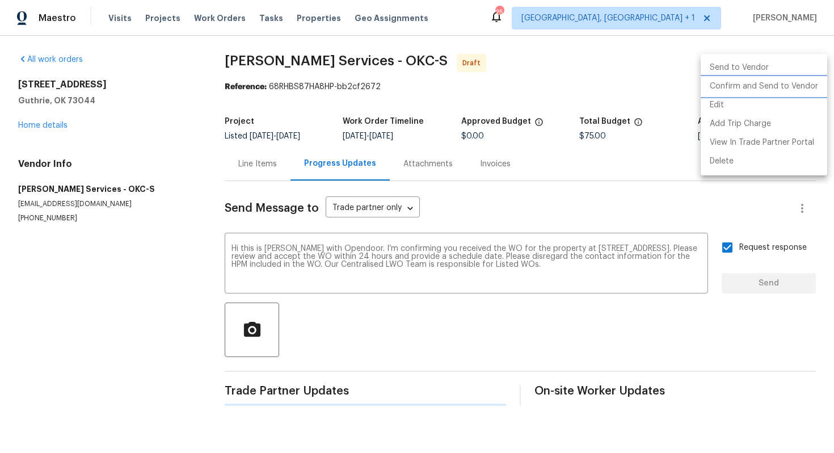
click at [734, 86] on li "Confirm and Send to Vendor" at bounding box center [763, 86] width 126 height 19
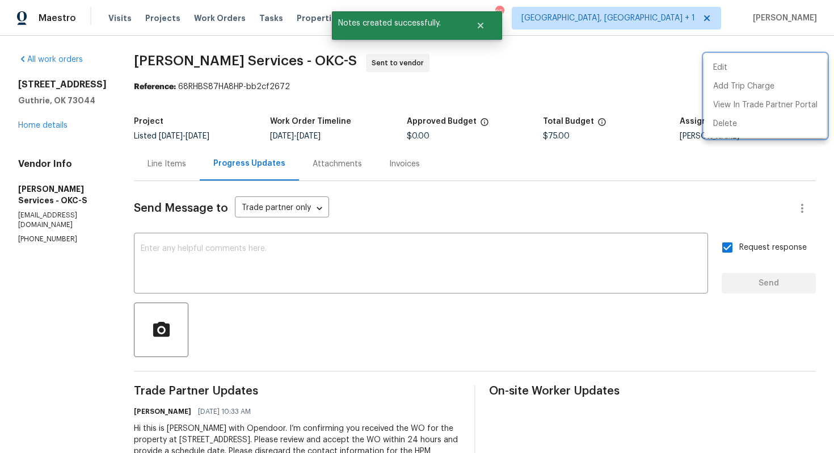
click at [435, 287] on div at bounding box center [417, 226] width 834 height 453
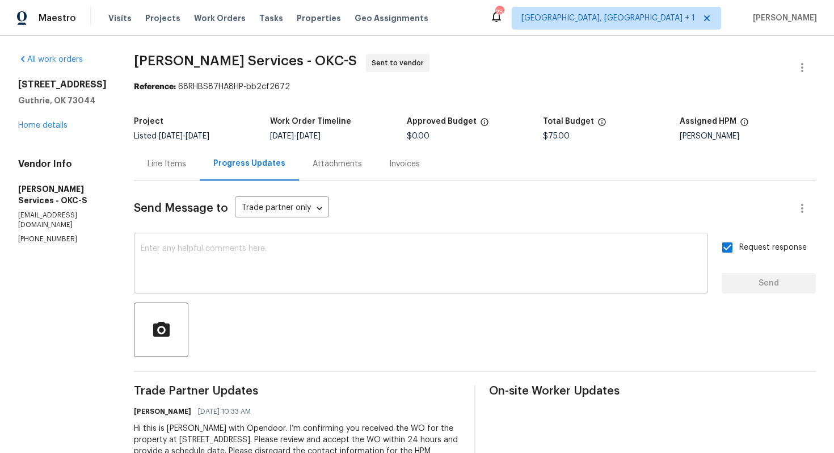
click at [456, 275] on textarea at bounding box center [421, 264] width 560 height 40
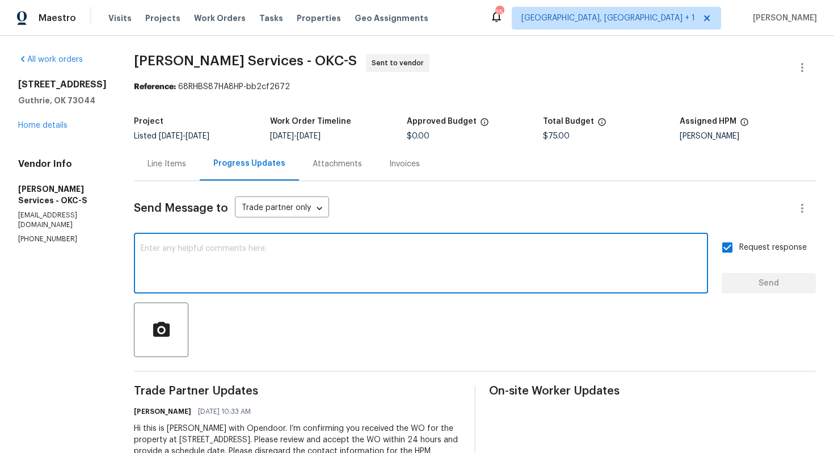
paste textarea "Attention All Work Orders must include before-photos (both close-up and wide-an…"
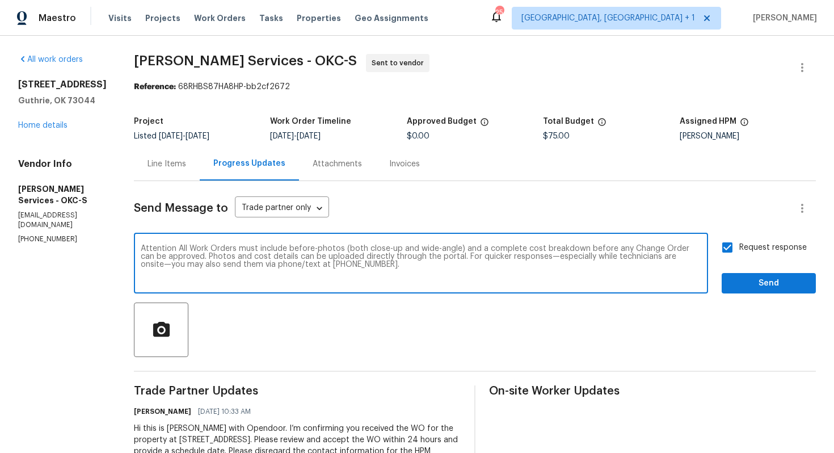
type textarea "Attention All Work Orders must include before-photos (both close-up and wide-an…"
click at [747, 280] on span "Send" at bounding box center [769, 283] width 76 height 14
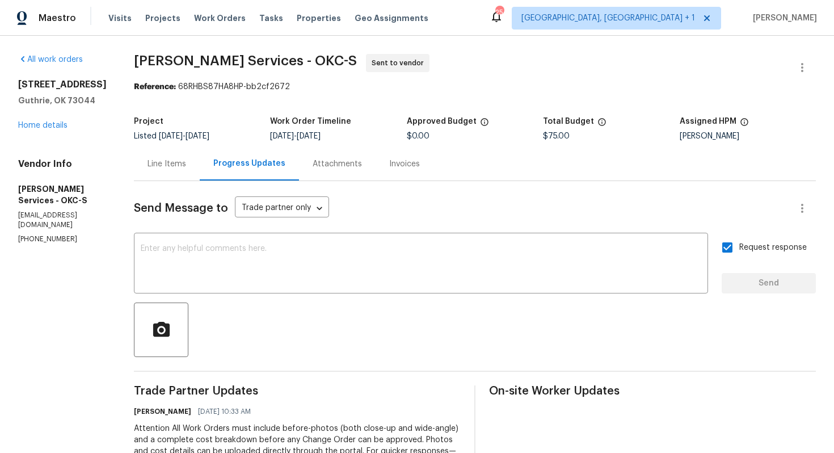
click at [182, 62] on span "Guardado Services - OKC-S" at bounding box center [245, 61] width 223 height 14
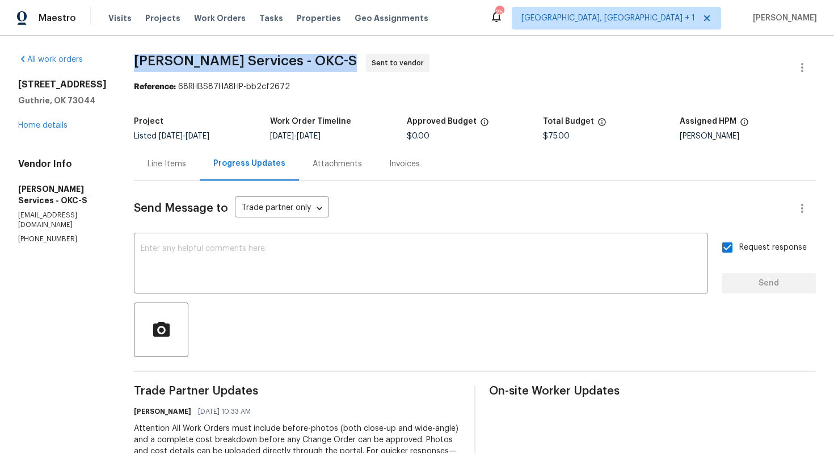
copy span "Guardado Services - OKC-S"
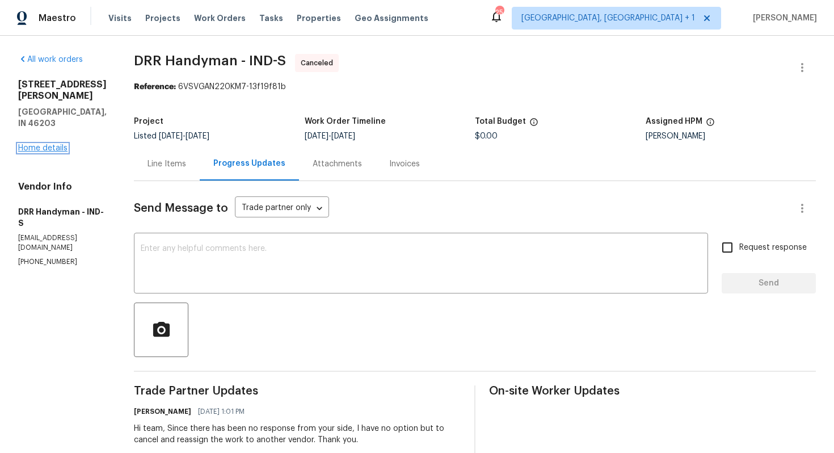
click at [47, 144] on link "Home details" at bounding box center [42, 148] width 49 height 8
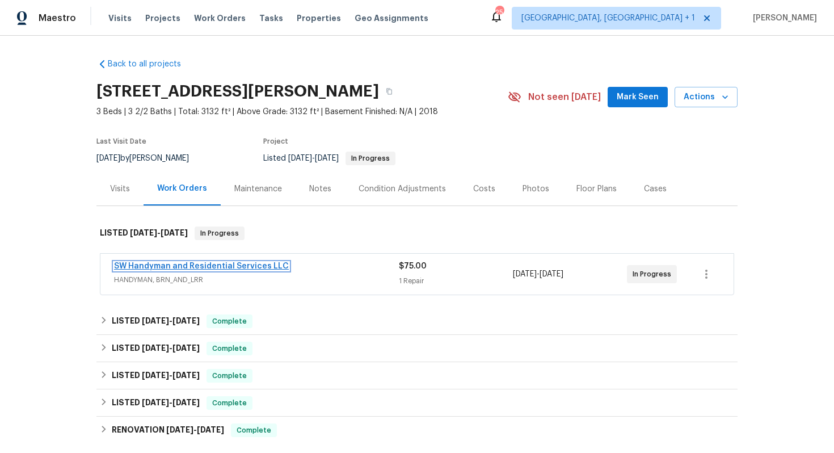
click at [163, 266] on link "SW Handyman and Residential Services LLC" at bounding box center [201, 266] width 175 height 8
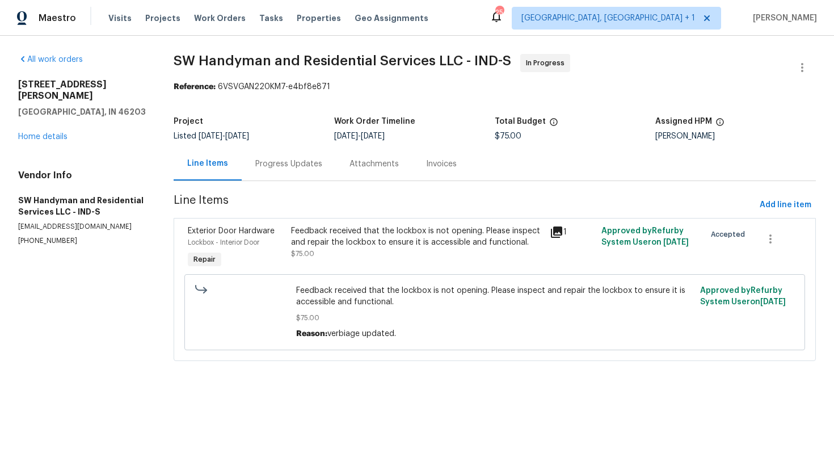
click at [277, 165] on div "Progress Updates" at bounding box center [288, 163] width 67 height 11
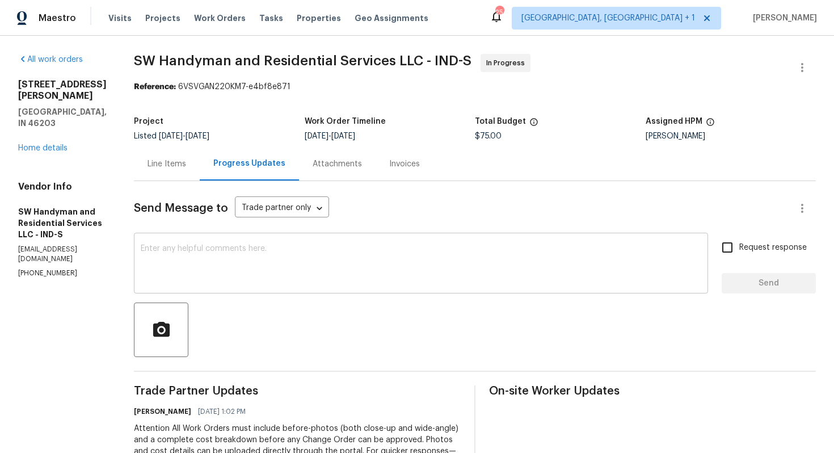
scroll to position [137, 0]
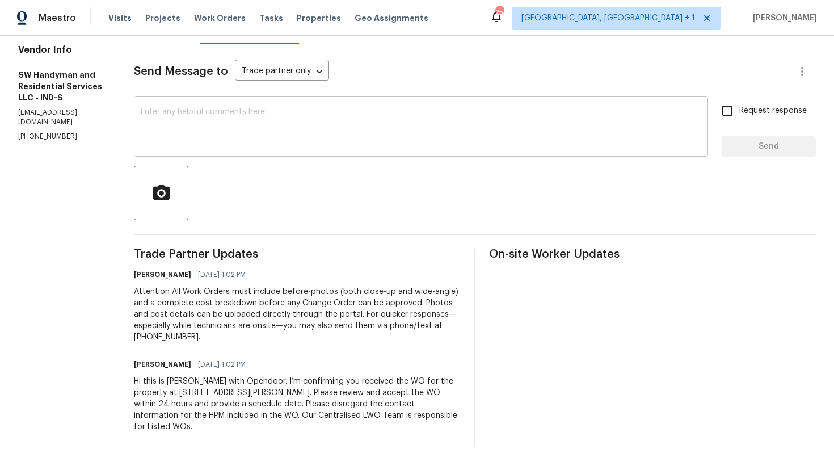
click at [371, 134] on textarea at bounding box center [421, 128] width 560 height 40
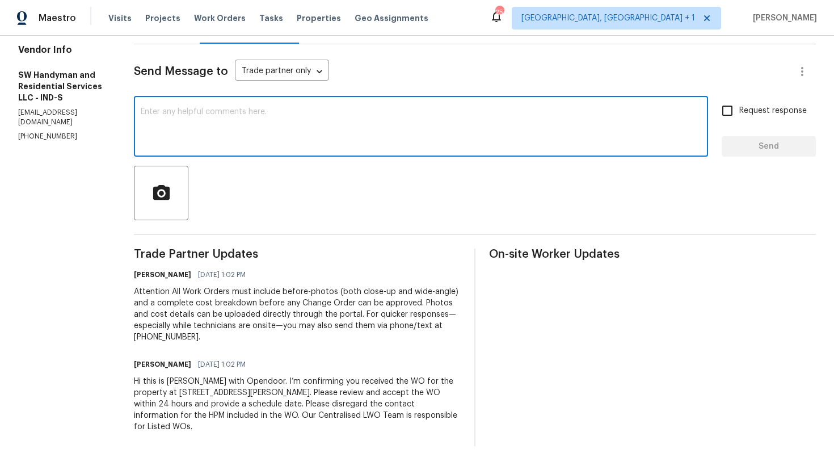
scroll to position [0, 0]
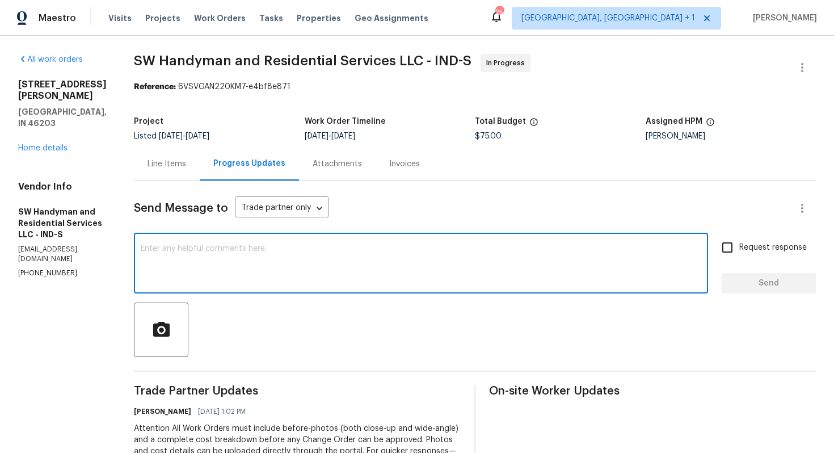
paste textarea "Hi team, could you please provide an update on the status of the work order? Th…"
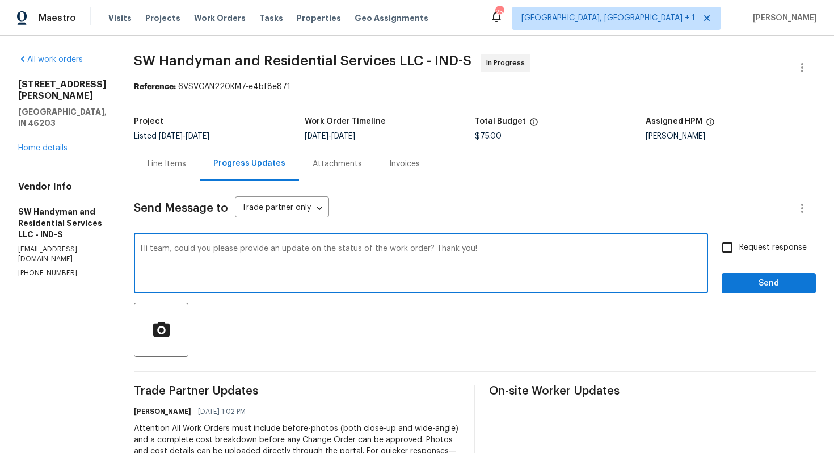
type textarea "Hi team, could you please provide an update on the status of the work order? Th…"
click at [759, 249] on span "Request response" at bounding box center [772, 248] width 67 height 12
click at [739, 249] on input "Request response" at bounding box center [727, 247] width 24 height 24
checkbox input "true"
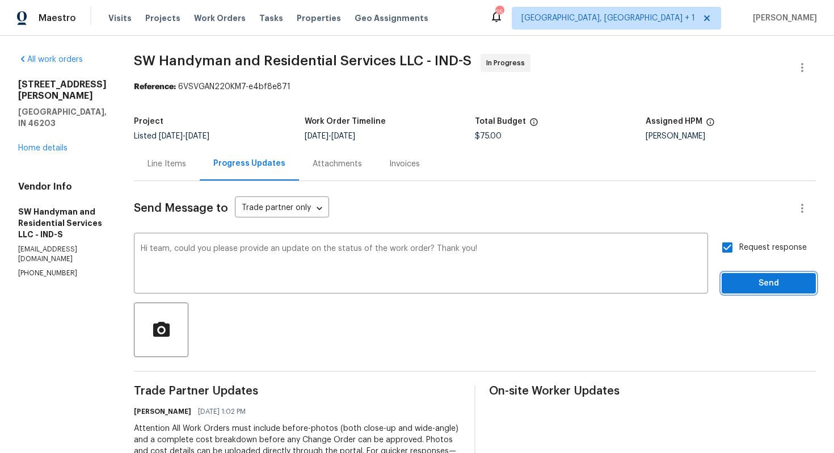
click at [750, 274] on button "Send" at bounding box center [768, 283] width 94 height 21
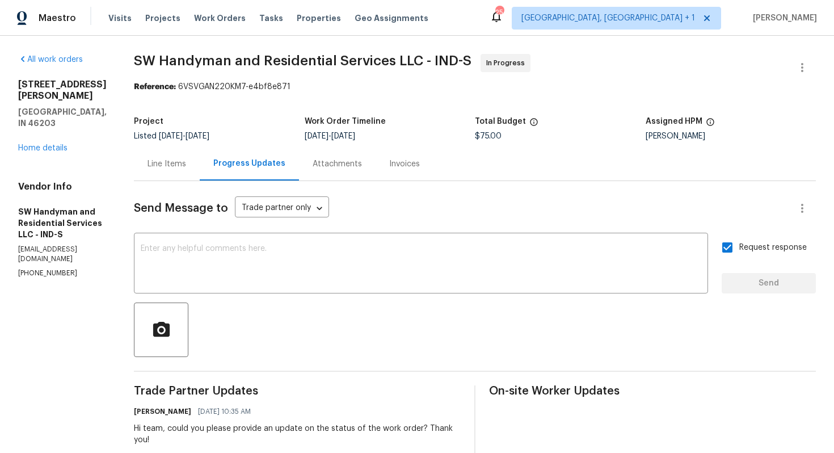
click at [244, 54] on span "SW Handyman and Residential Services LLC - IND-S" at bounding box center [302, 61] width 337 height 14
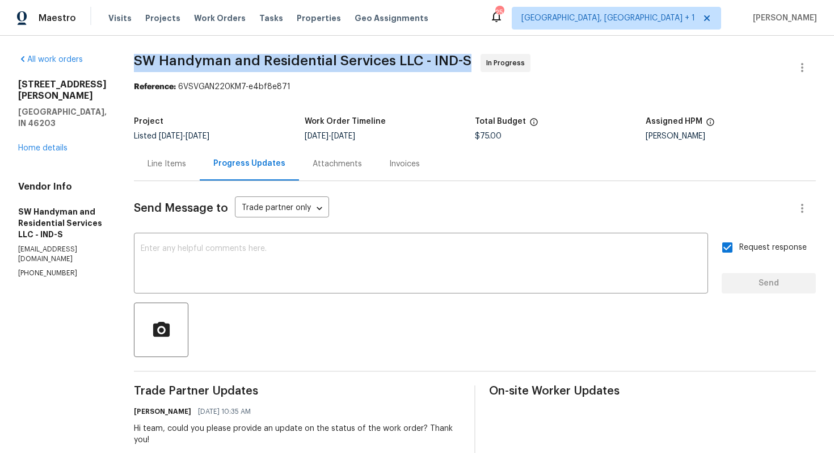
copy span "SW Handyman and Residential Services LLC - IND-S"
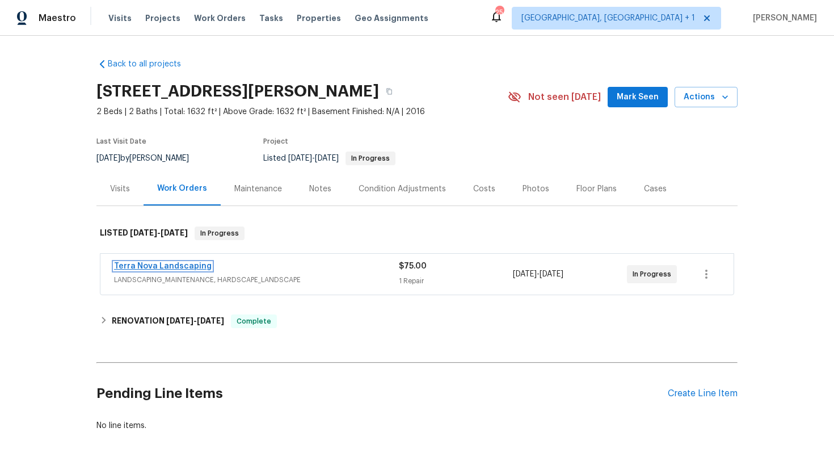
click at [150, 267] on link "Terra Nova Landscaping" at bounding box center [163, 266] width 98 height 8
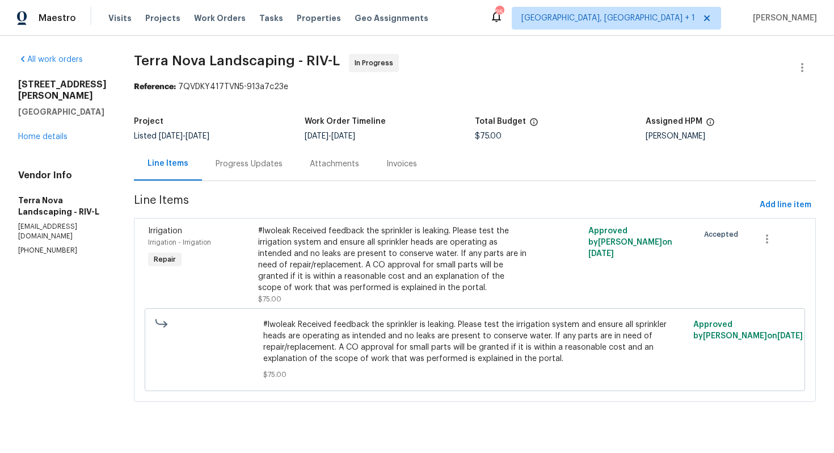
click at [227, 161] on div "Progress Updates" at bounding box center [249, 163] width 67 height 11
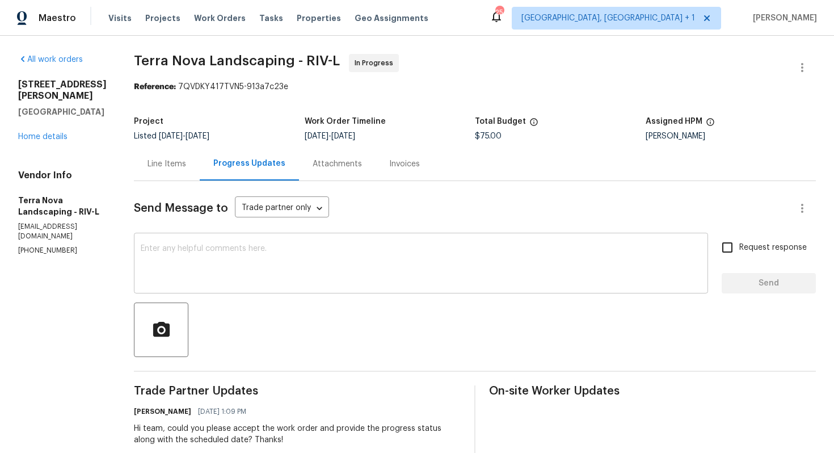
click at [352, 259] on textarea at bounding box center [421, 264] width 560 height 40
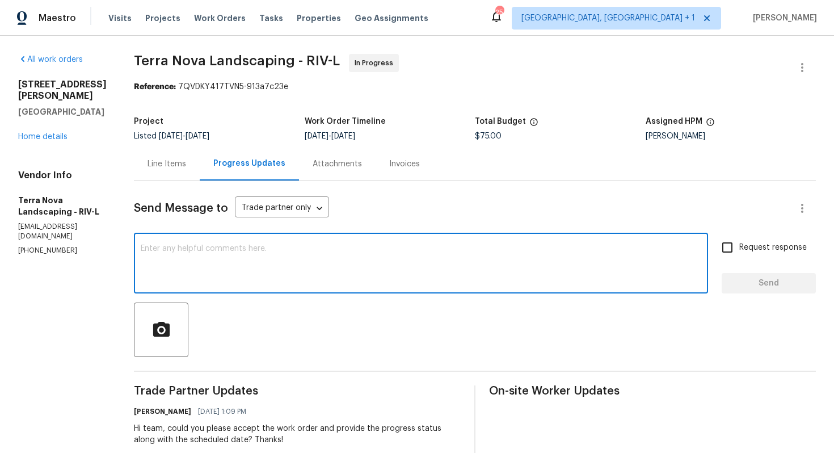
paste textarea "Hi team, could you please provide an update on the status of the work order? Th…"
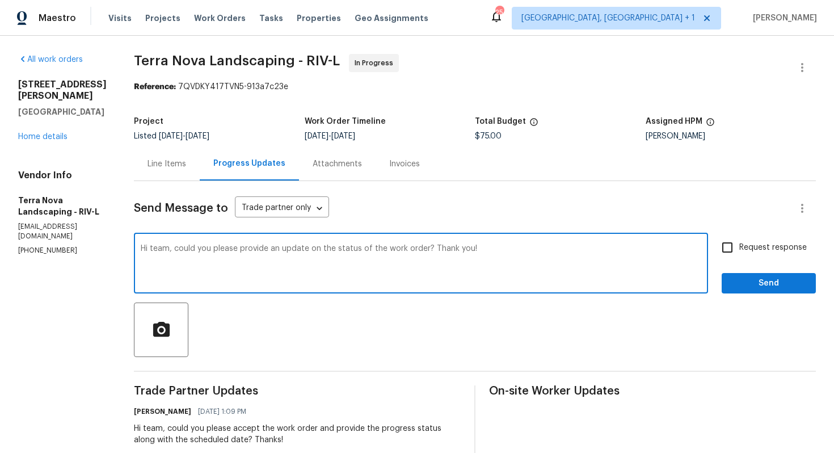
type textarea "Hi team, could you please provide an update on the status of the work order? Th…"
click at [736, 251] on input "Request response" at bounding box center [727, 247] width 24 height 24
checkbox input "true"
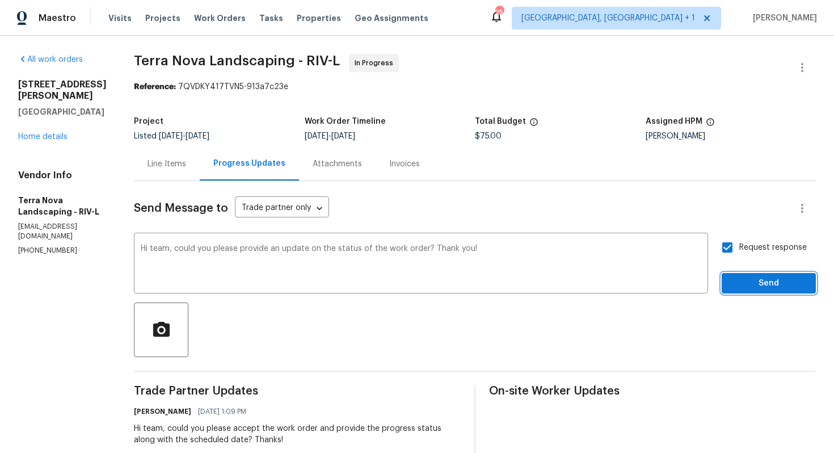
click at [743, 276] on span "Send" at bounding box center [769, 283] width 76 height 14
